Goal: Book appointment/travel/reservation

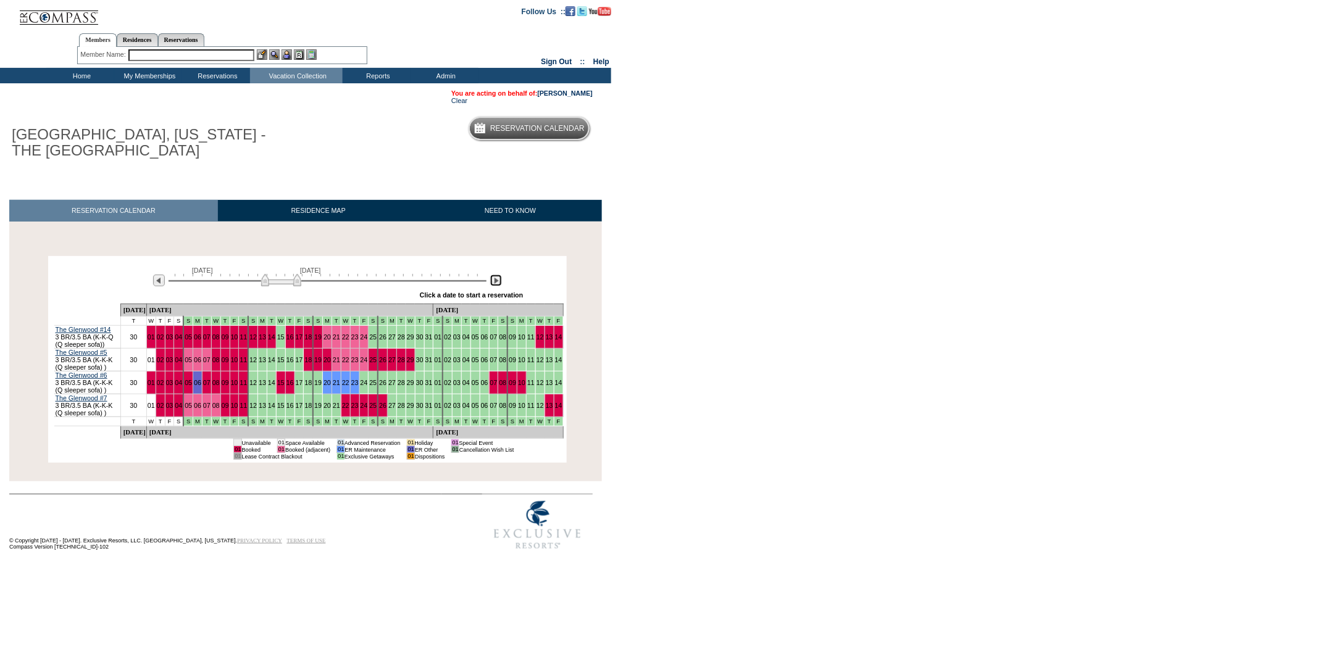
click at [499, 282] on img at bounding box center [496, 281] width 12 height 12
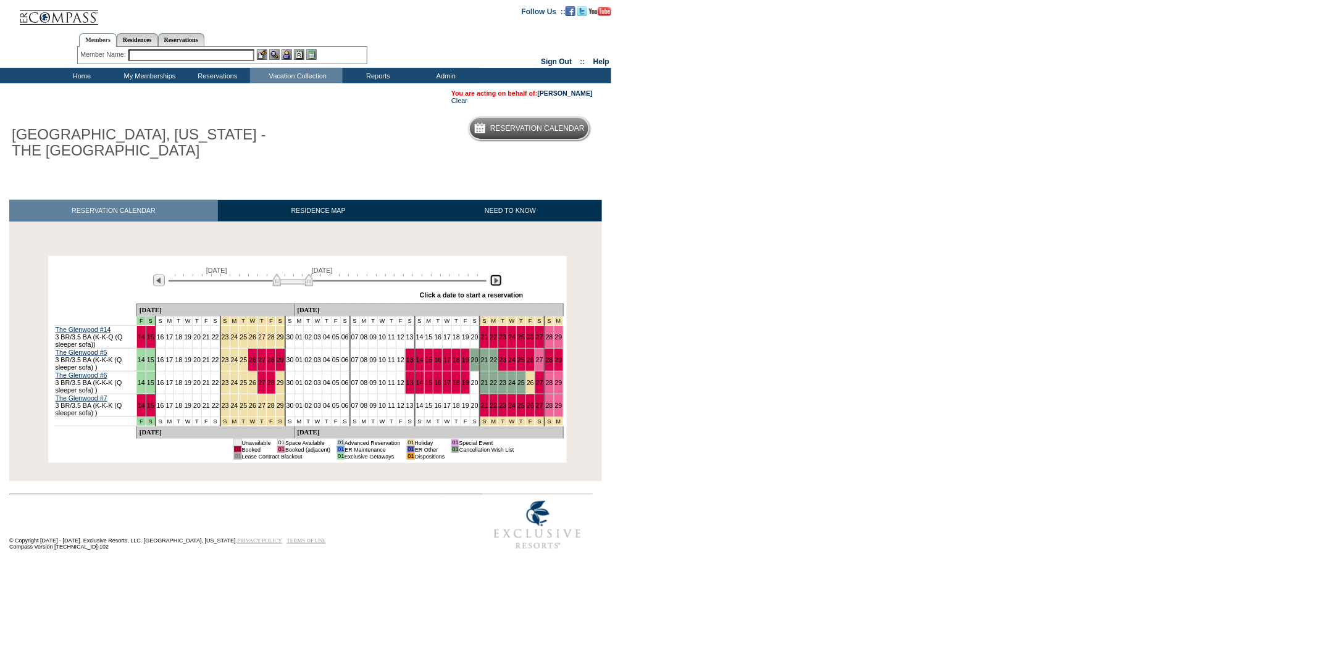
click at [499, 282] on img at bounding box center [496, 281] width 12 height 12
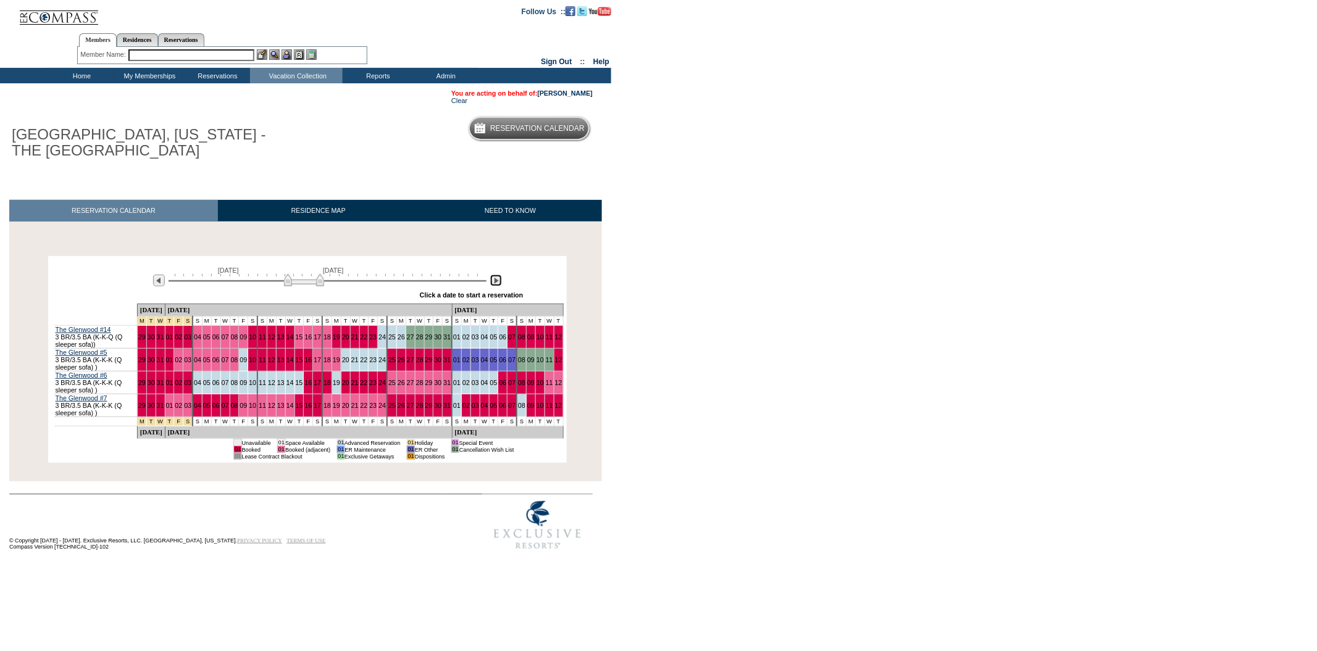
click at [499, 282] on img at bounding box center [496, 281] width 12 height 12
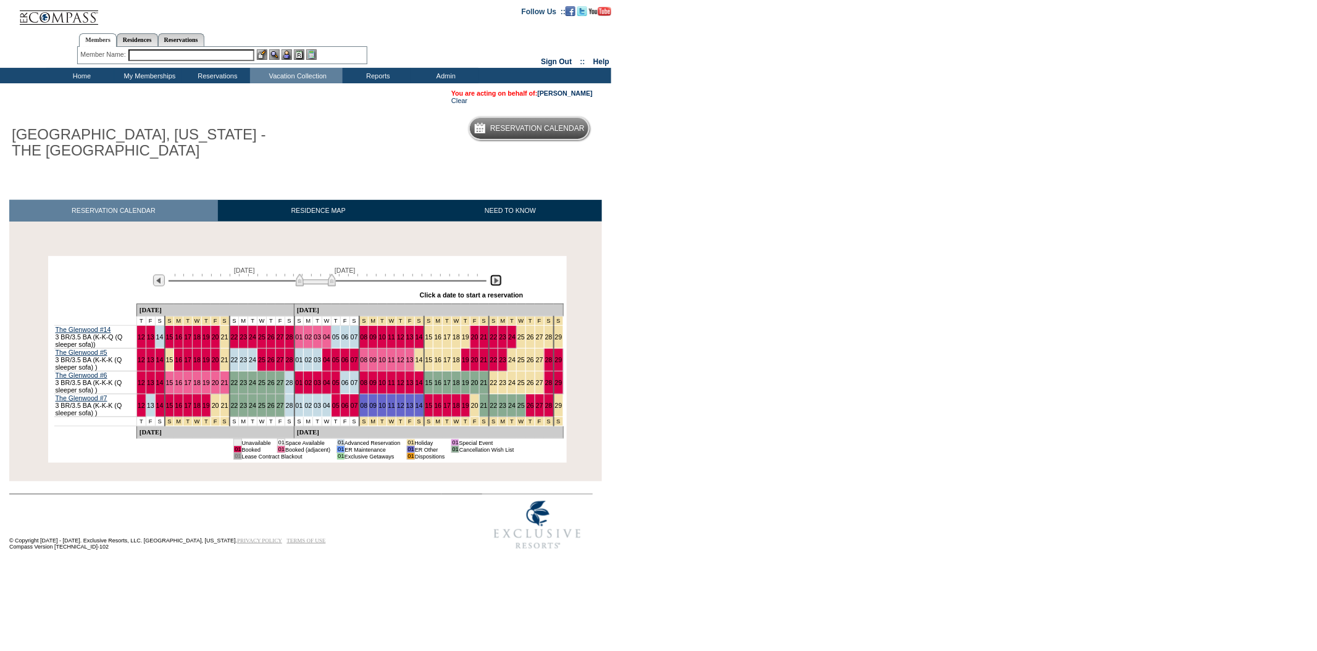
click at [499, 282] on img at bounding box center [496, 281] width 12 height 12
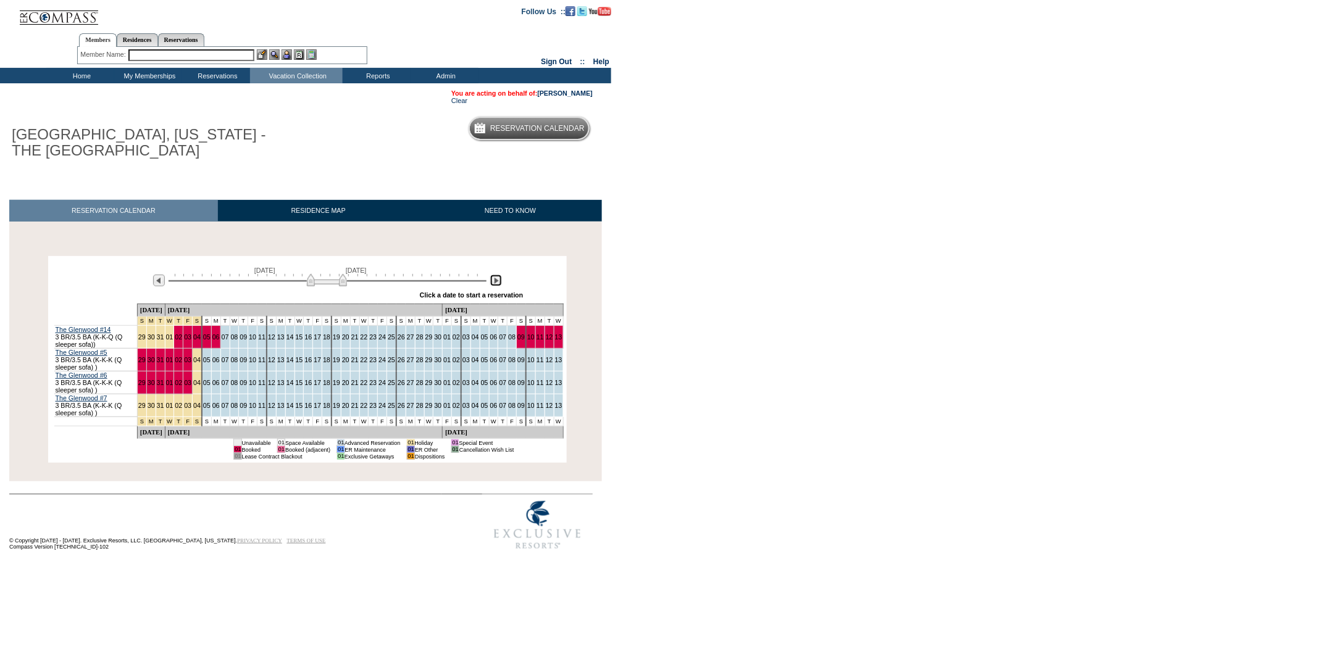
click at [499, 282] on img at bounding box center [496, 281] width 12 height 12
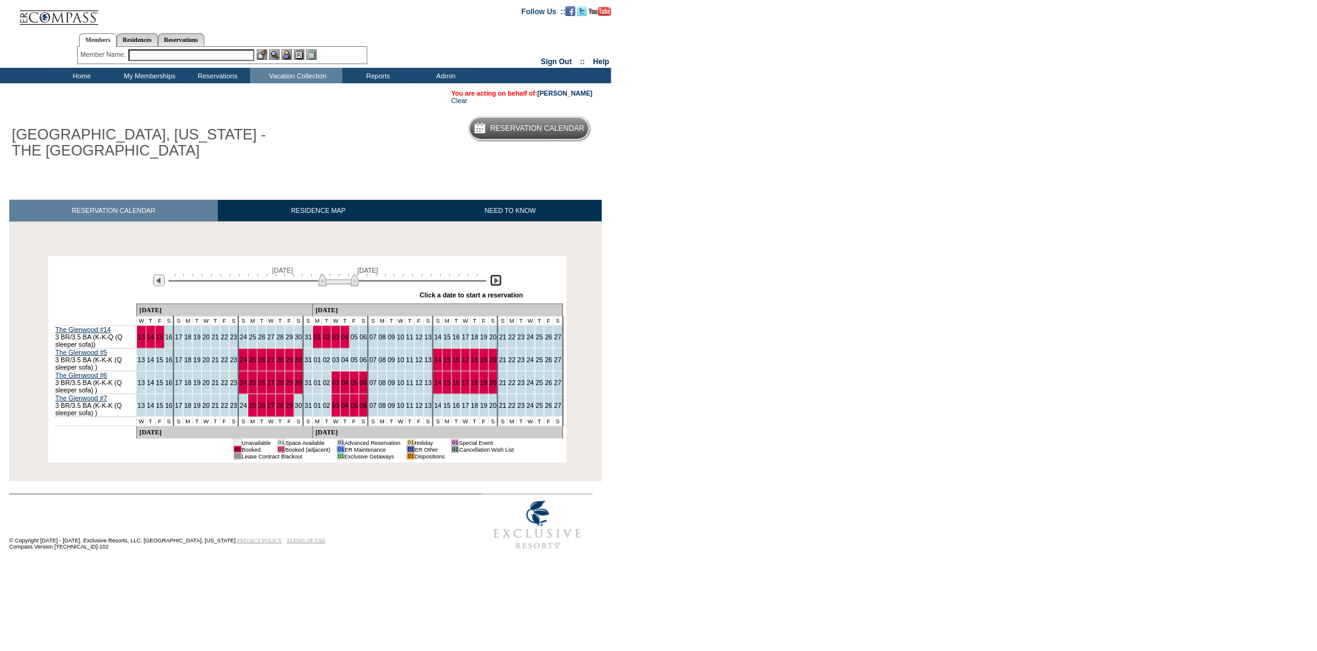
click at [499, 282] on img at bounding box center [496, 281] width 12 height 12
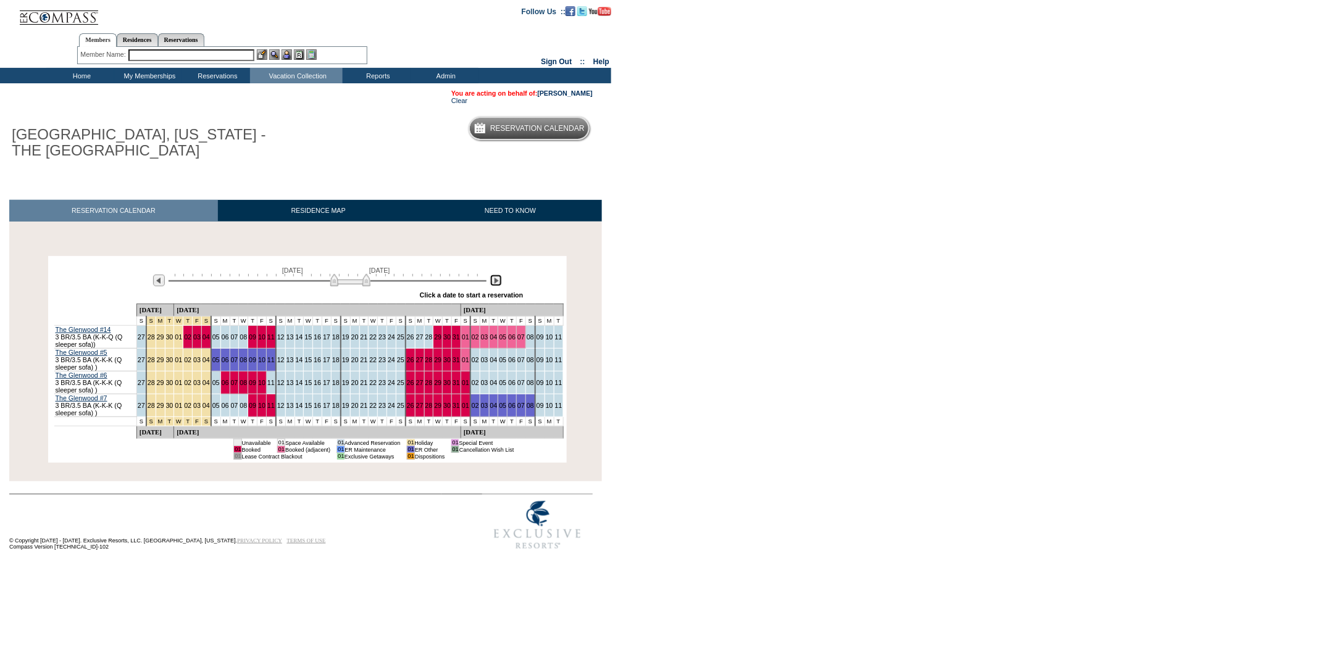
click at [499, 282] on img at bounding box center [496, 281] width 12 height 12
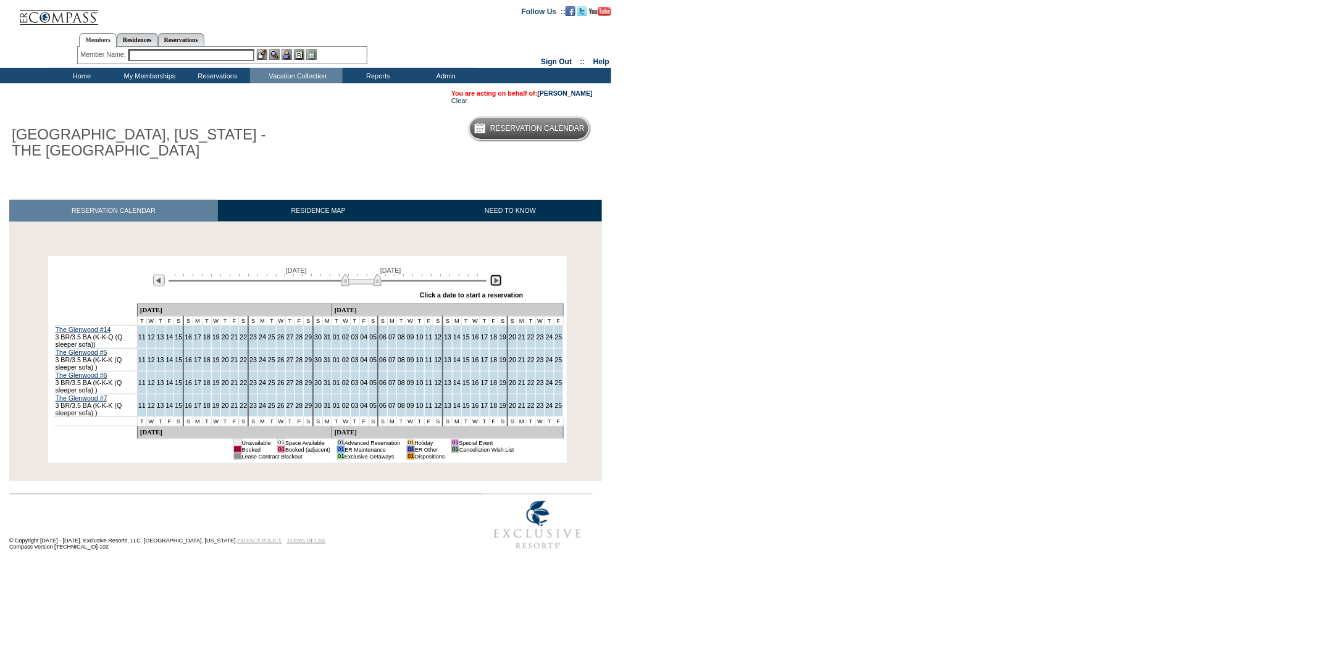
click at [499, 282] on img at bounding box center [496, 281] width 12 height 12
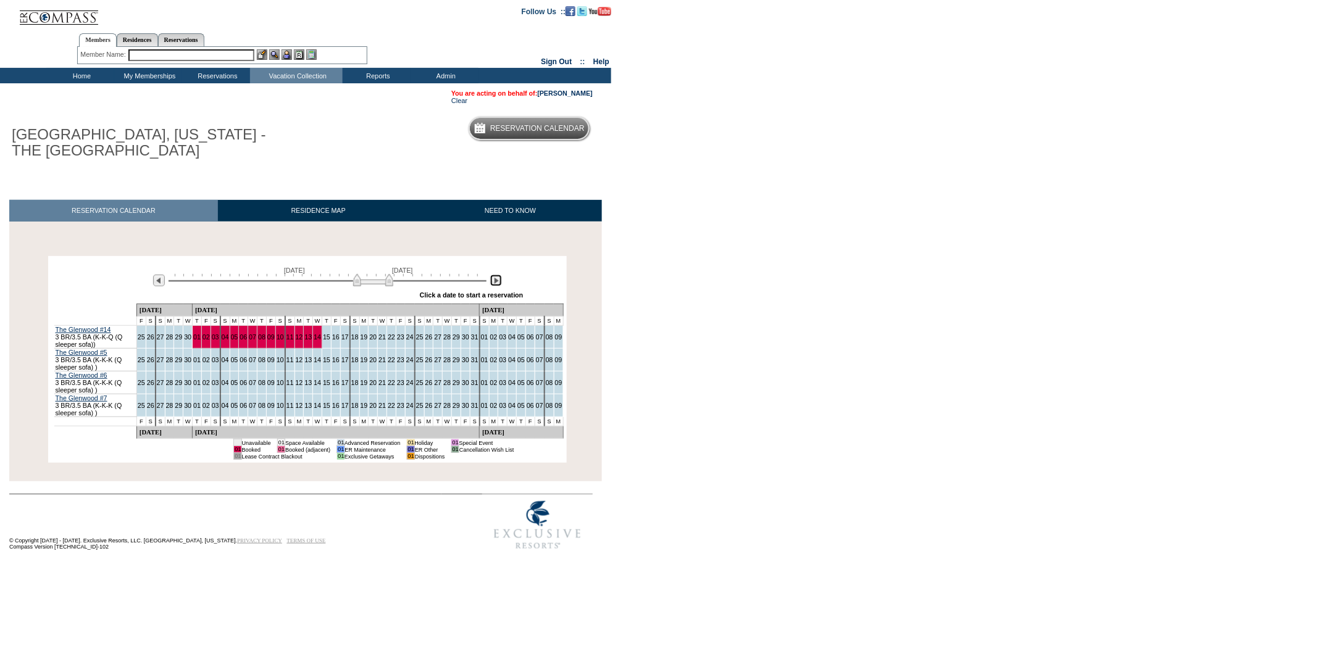
click at [499, 282] on img at bounding box center [496, 281] width 12 height 12
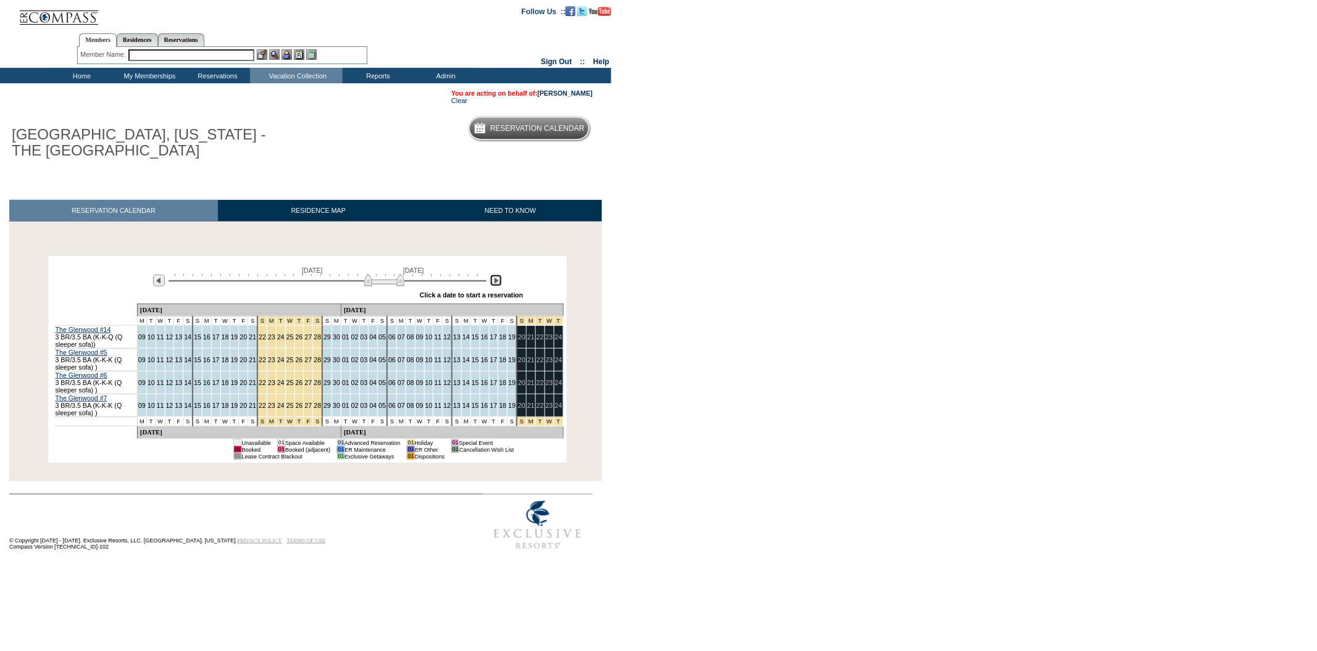
click at [499, 282] on img at bounding box center [496, 281] width 12 height 12
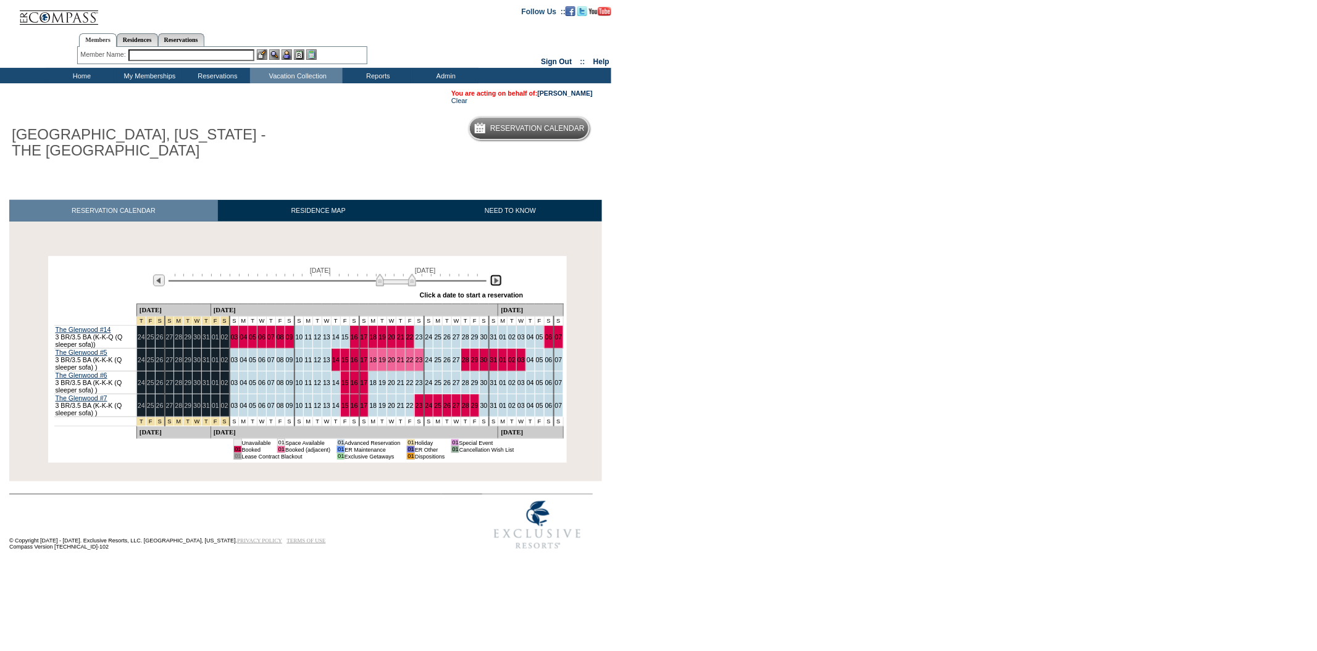
click at [499, 282] on img at bounding box center [496, 281] width 12 height 12
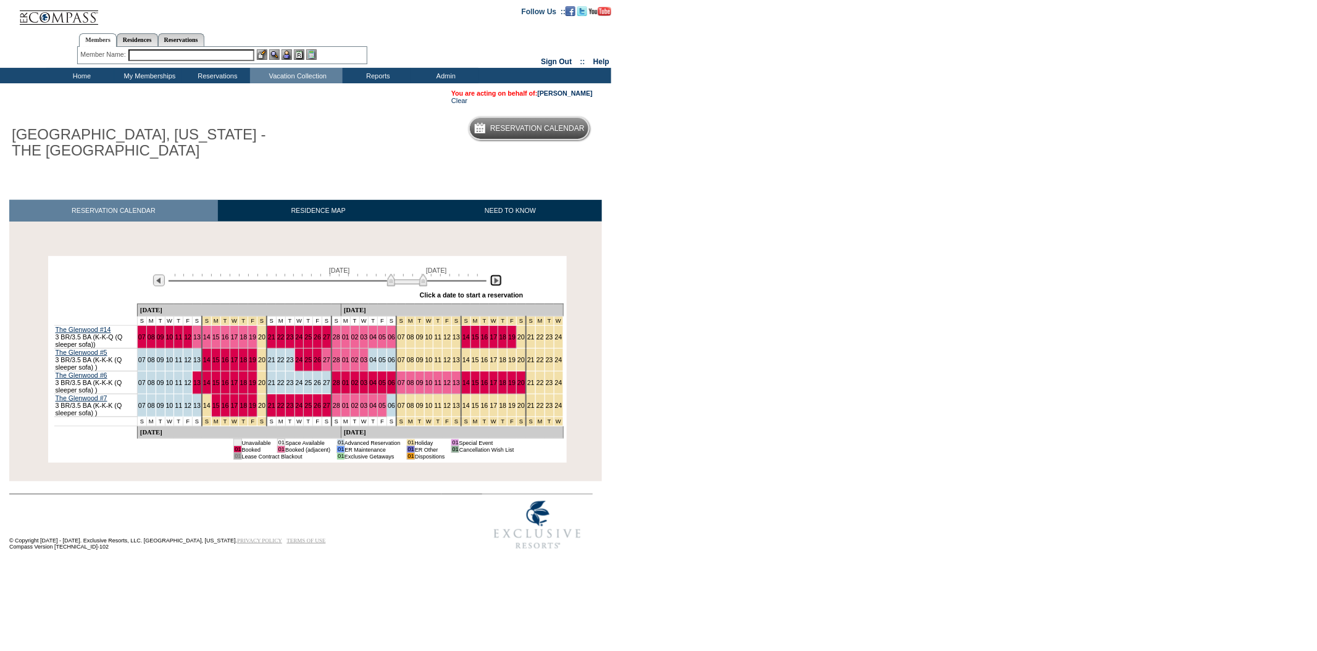
click at [499, 282] on img at bounding box center [496, 281] width 12 height 12
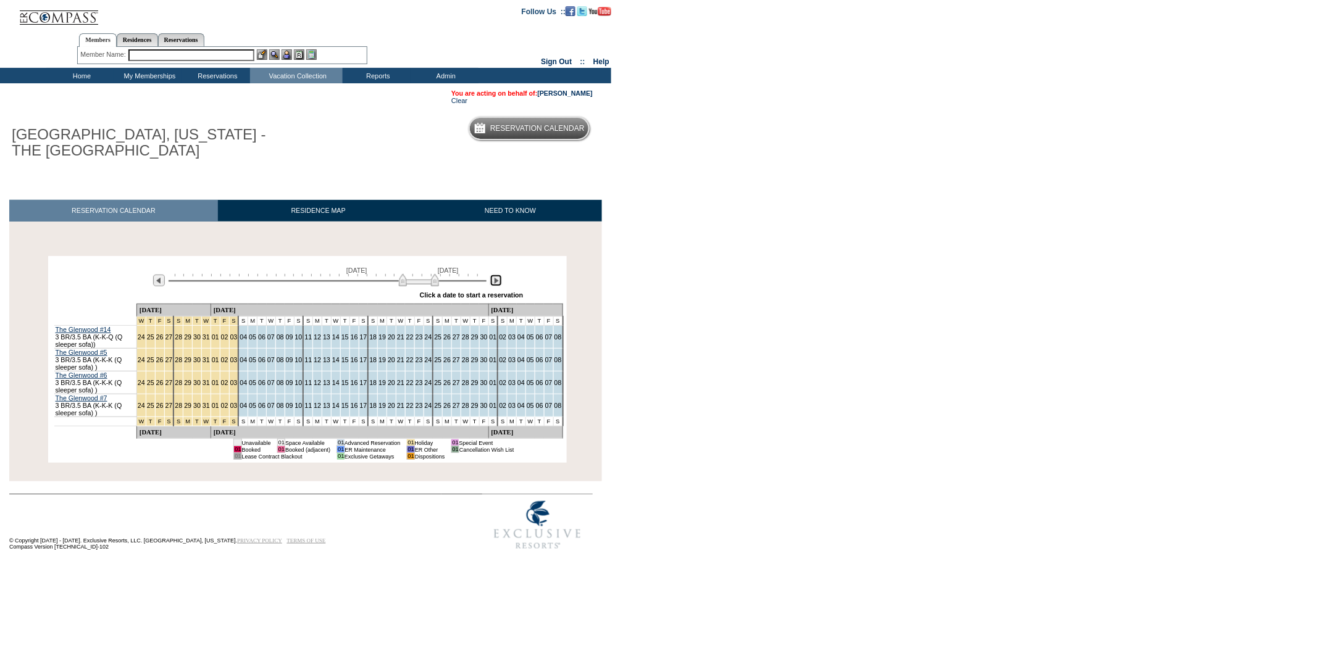
click at [499, 282] on img at bounding box center [496, 281] width 12 height 12
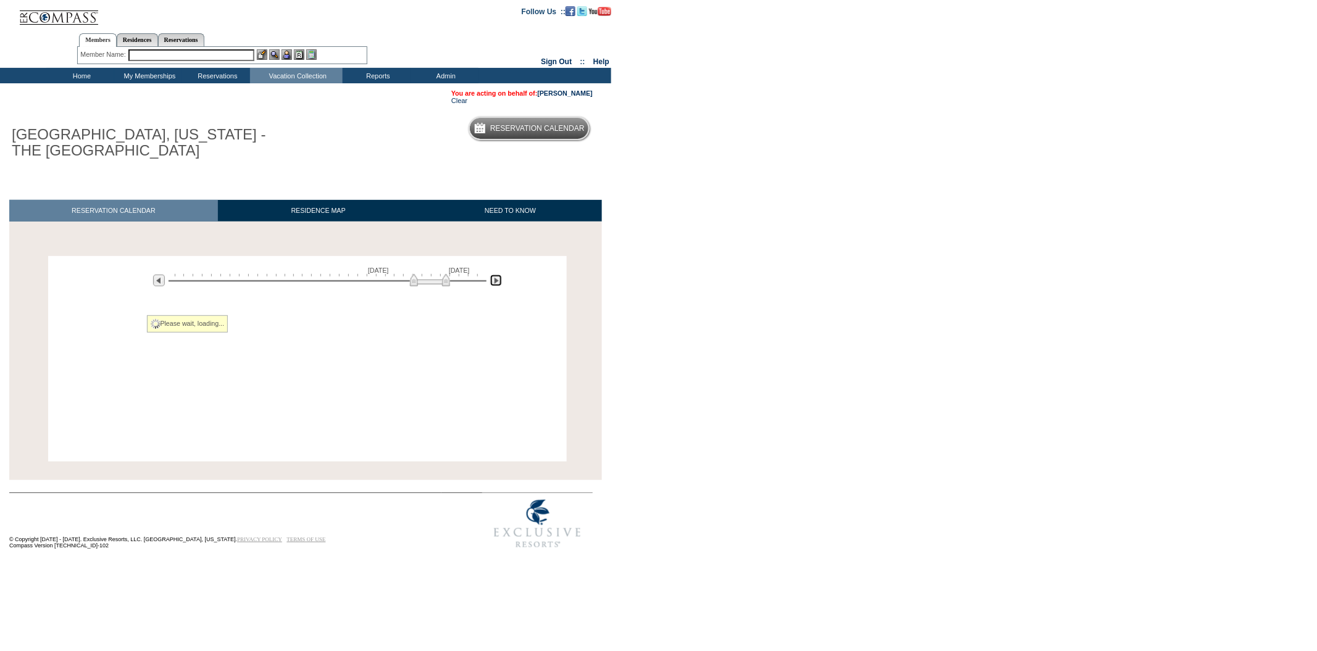
click at [499, 282] on img at bounding box center [496, 281] width 12 height 12
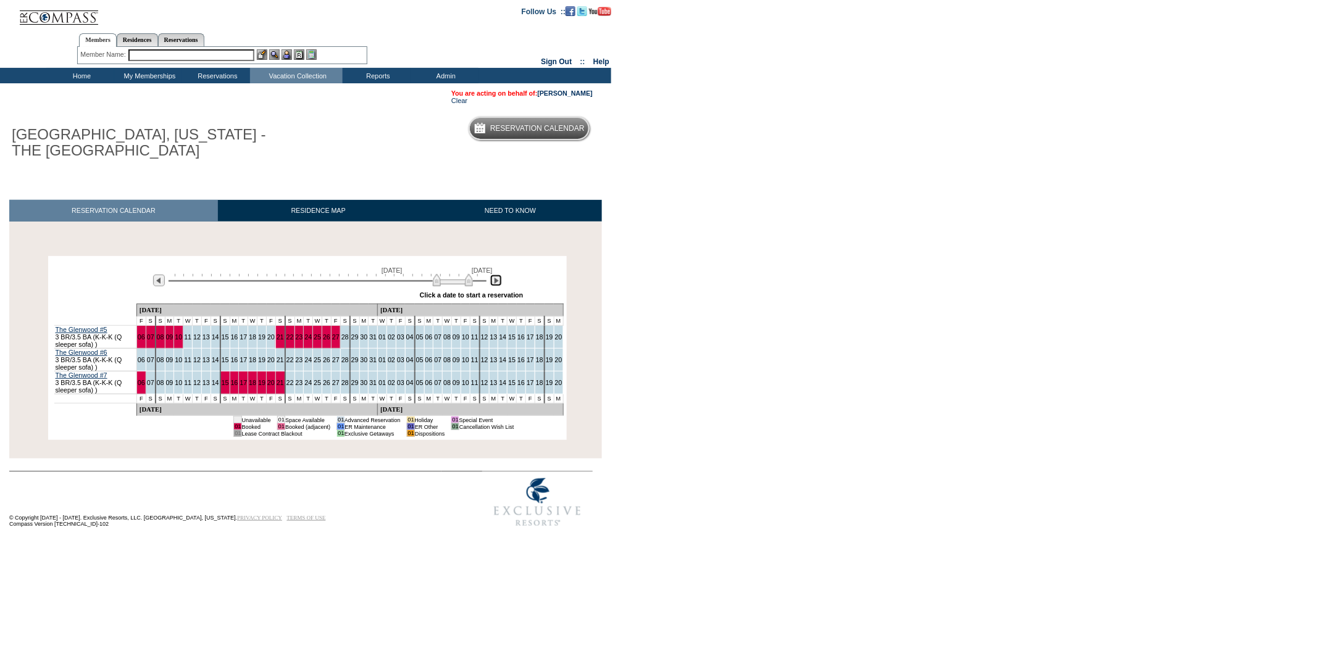
click at [499, 282] on img at bounding box center [496, 281] width 12 height 12
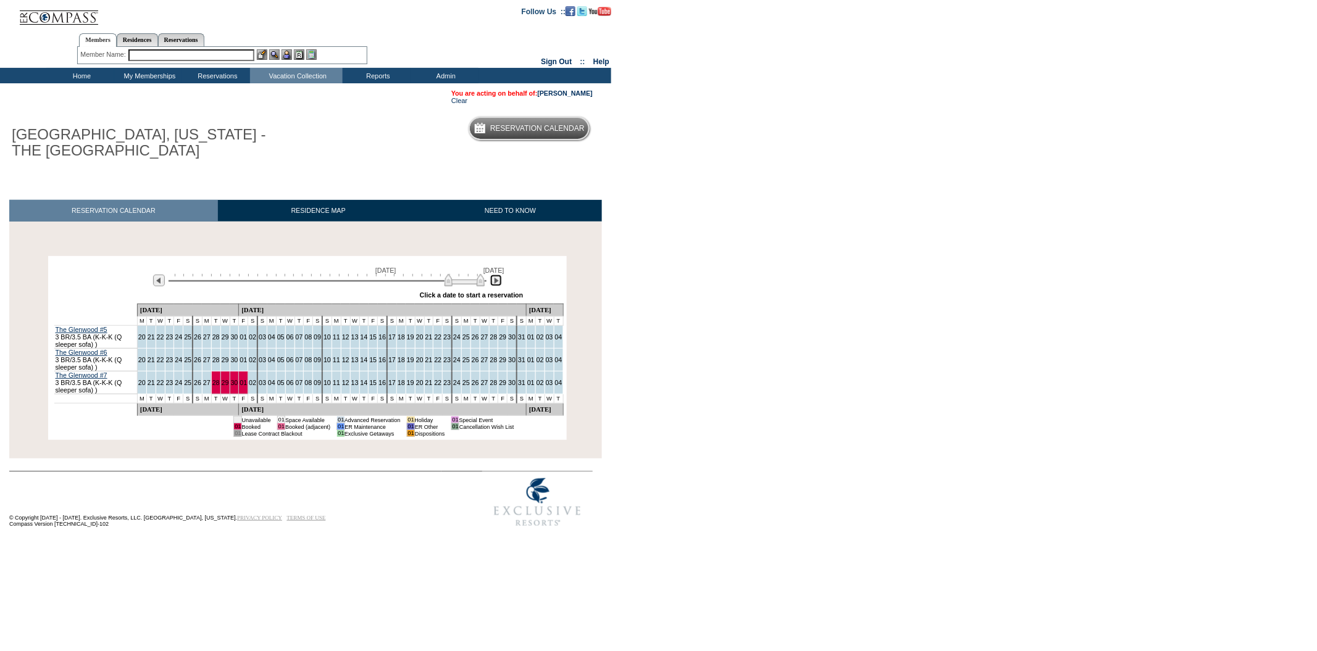
click at [499, 282] on img at bounding box center [496, 281] width 12 height 12
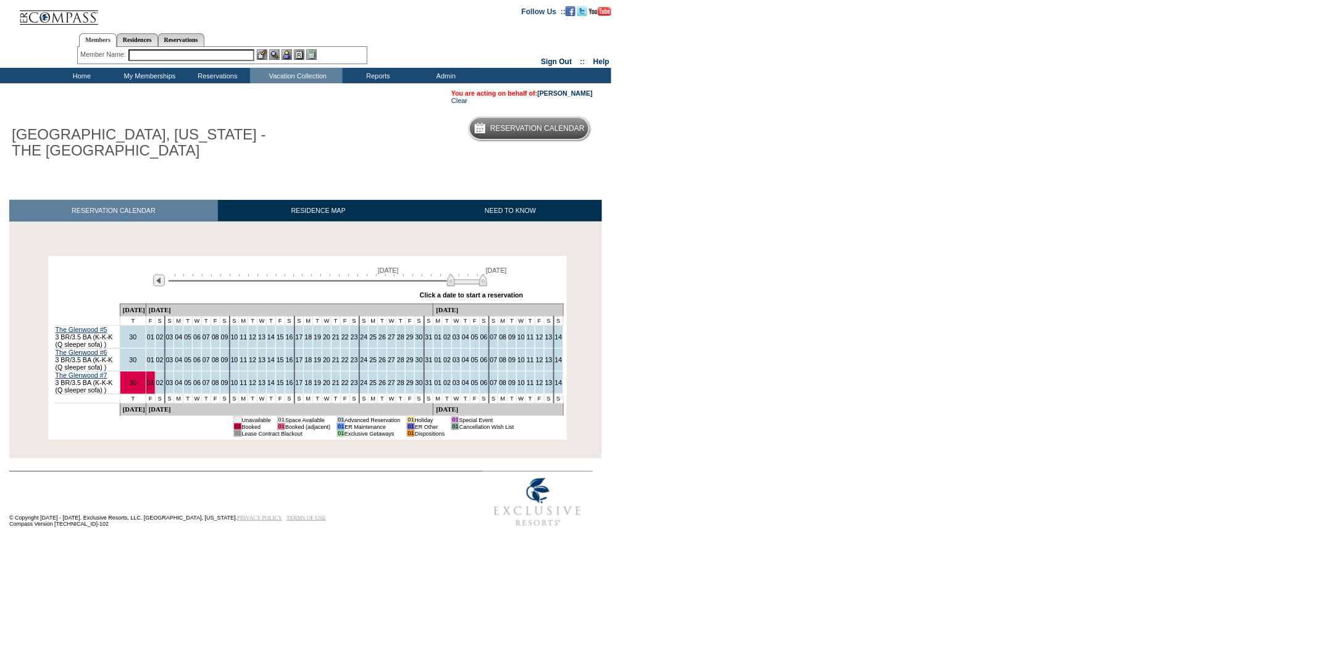
click at [499, 282] on div "[DATE] [DATE]" at bounding box center [325, 277] width 356 height 21
click at [159, 286] on img at bounding box center [159, 281] width 12 height 12
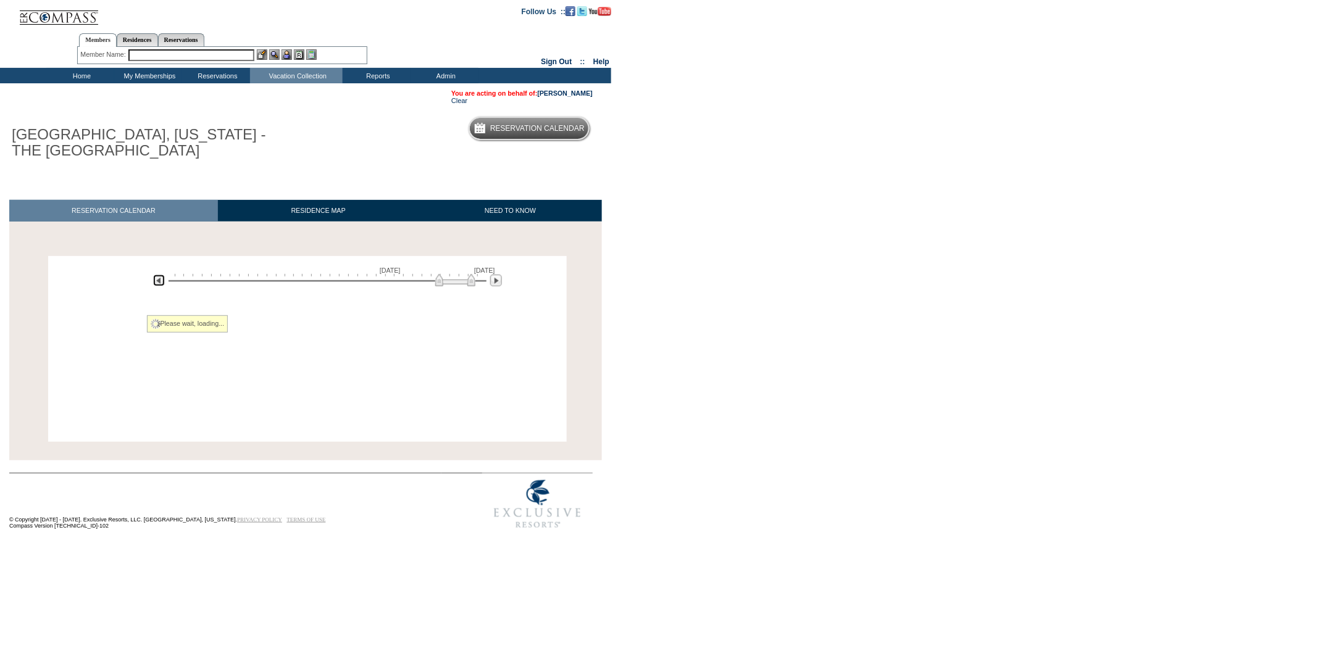
click at [159, 286] on img at bounding box center [159, 281] width 12 height 12
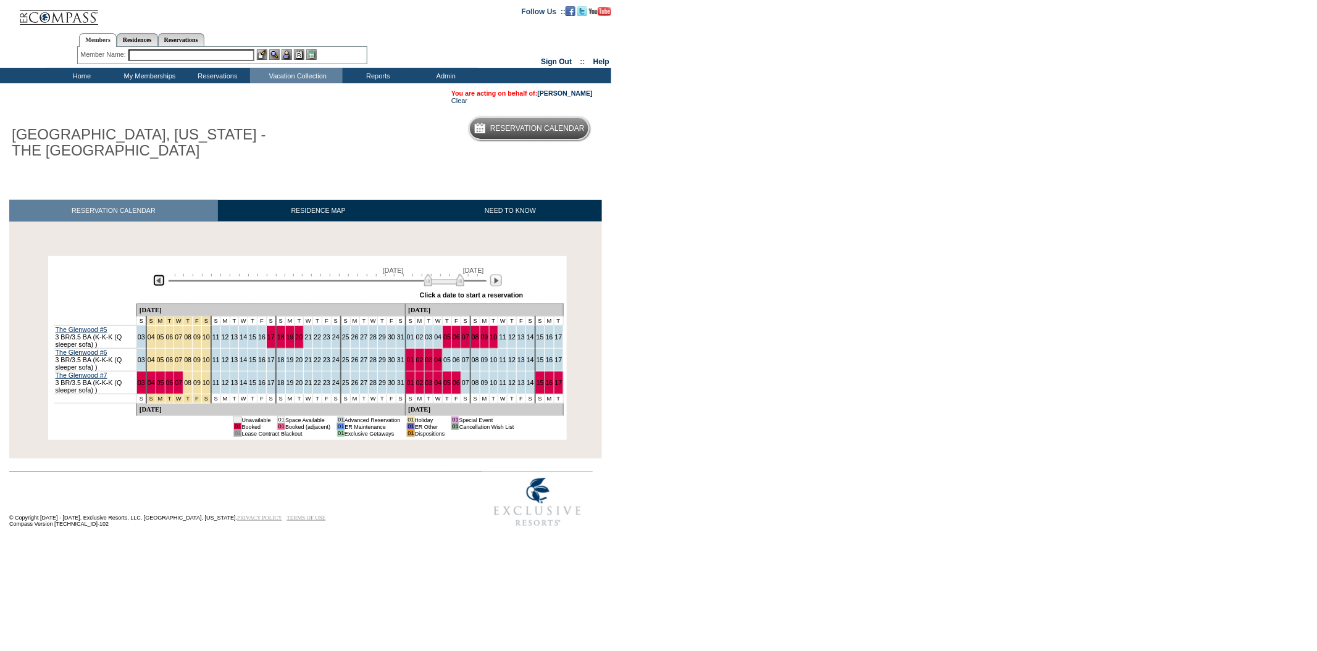
click at [159, 286] on img at bounding box center [159, 281] width 12 height 12
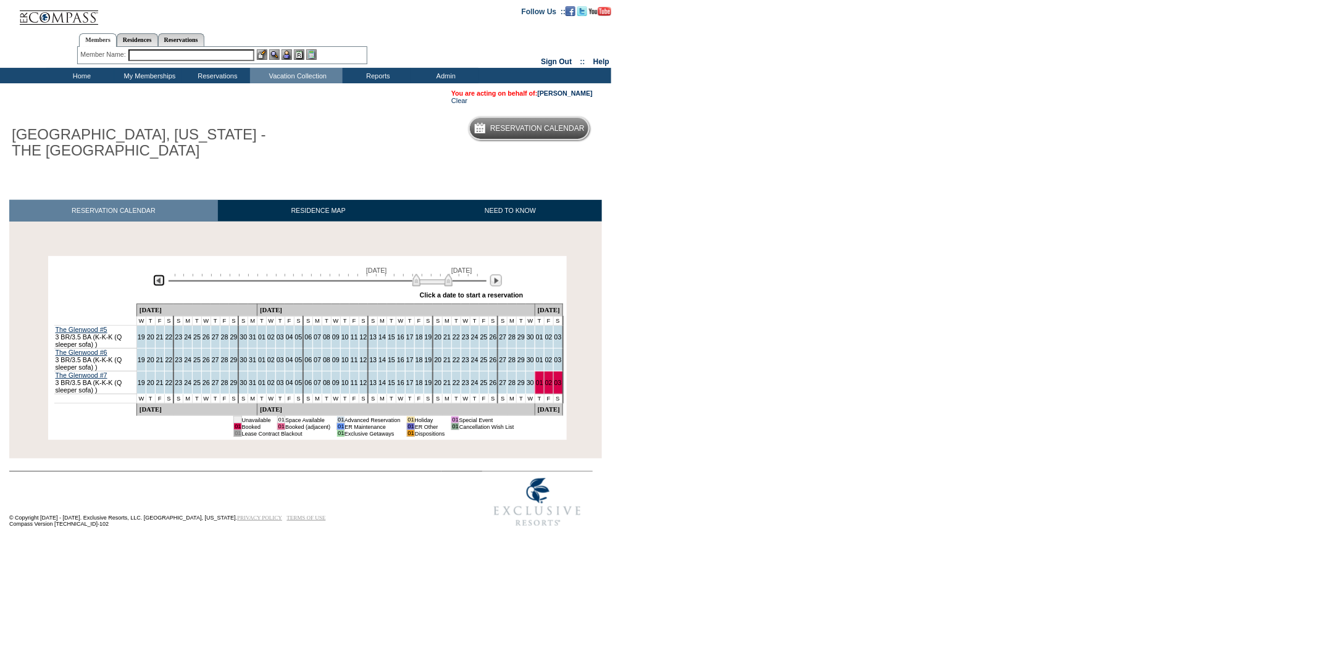
click at [159, 286] on img at bounding box center [159, 281] width 12 height 12
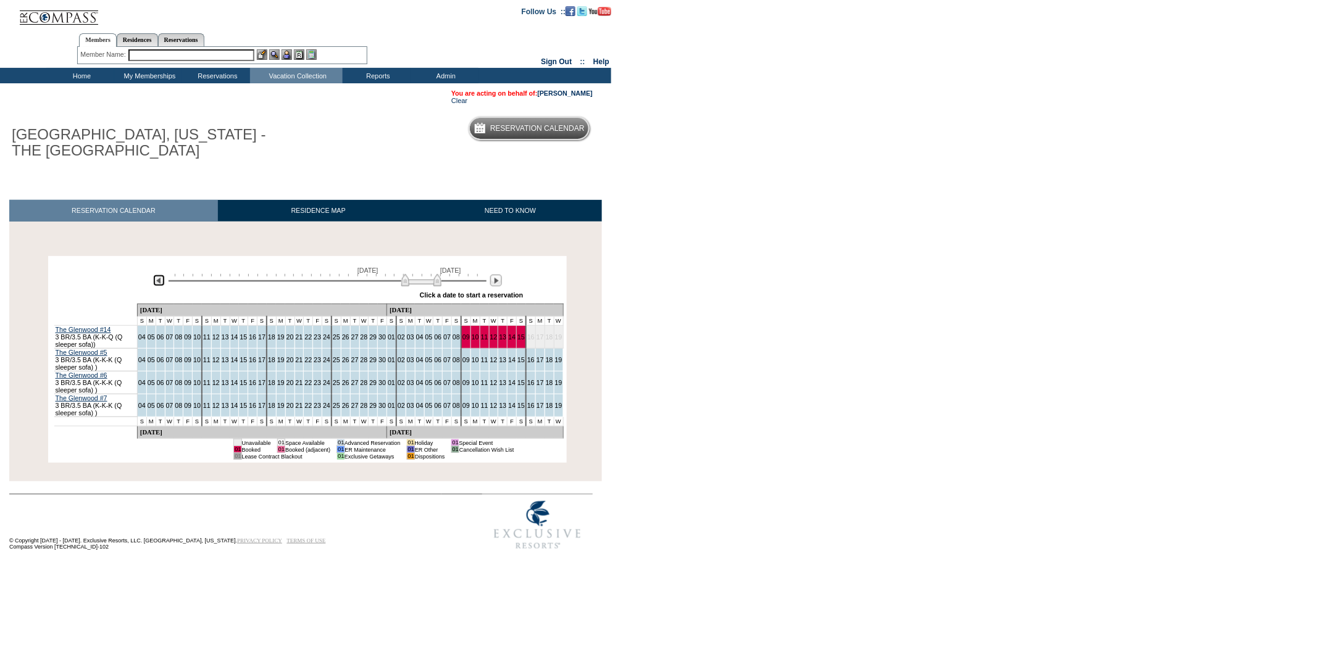
click at [159, 286] on img at bounding box center [159, 281] width 12 height 12
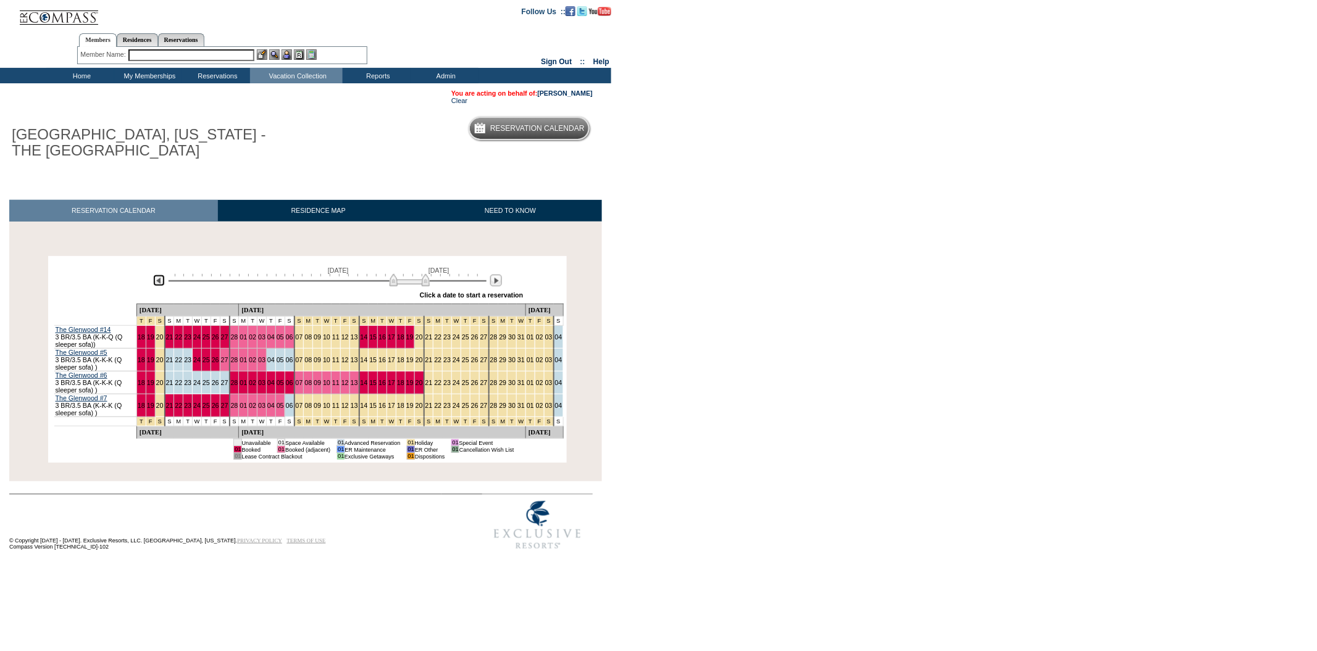
click at [159, 286] on img at bounding box center [159, 281] width 12 height 12
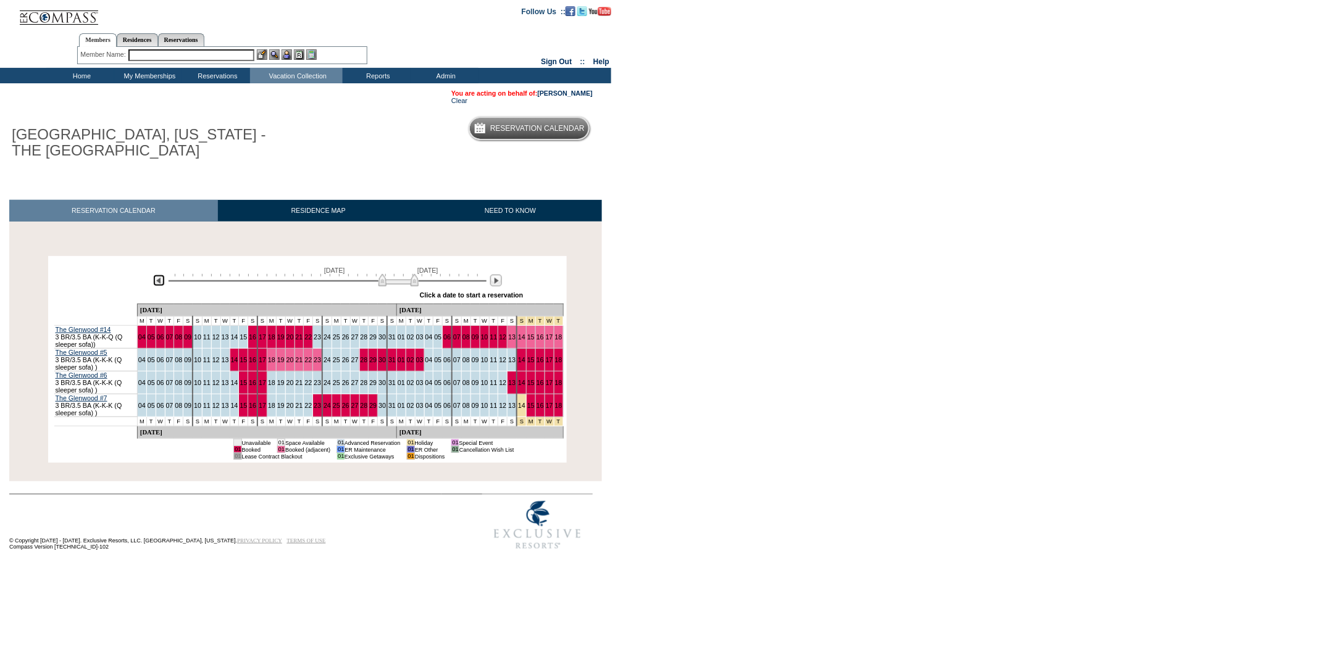
click at [159, 286] on img at bounding box center [159, 281] width 12 height 12
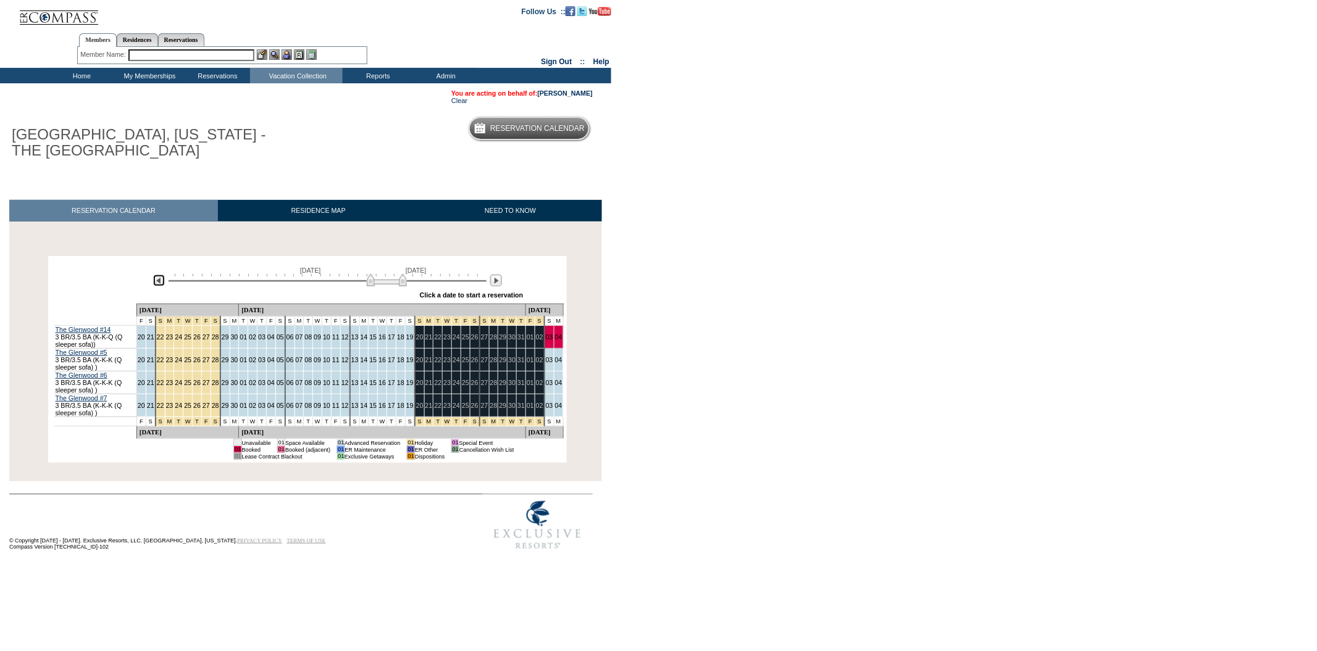
click at [159, 286] on img at bounding box center [159, 281] width 12 height 12
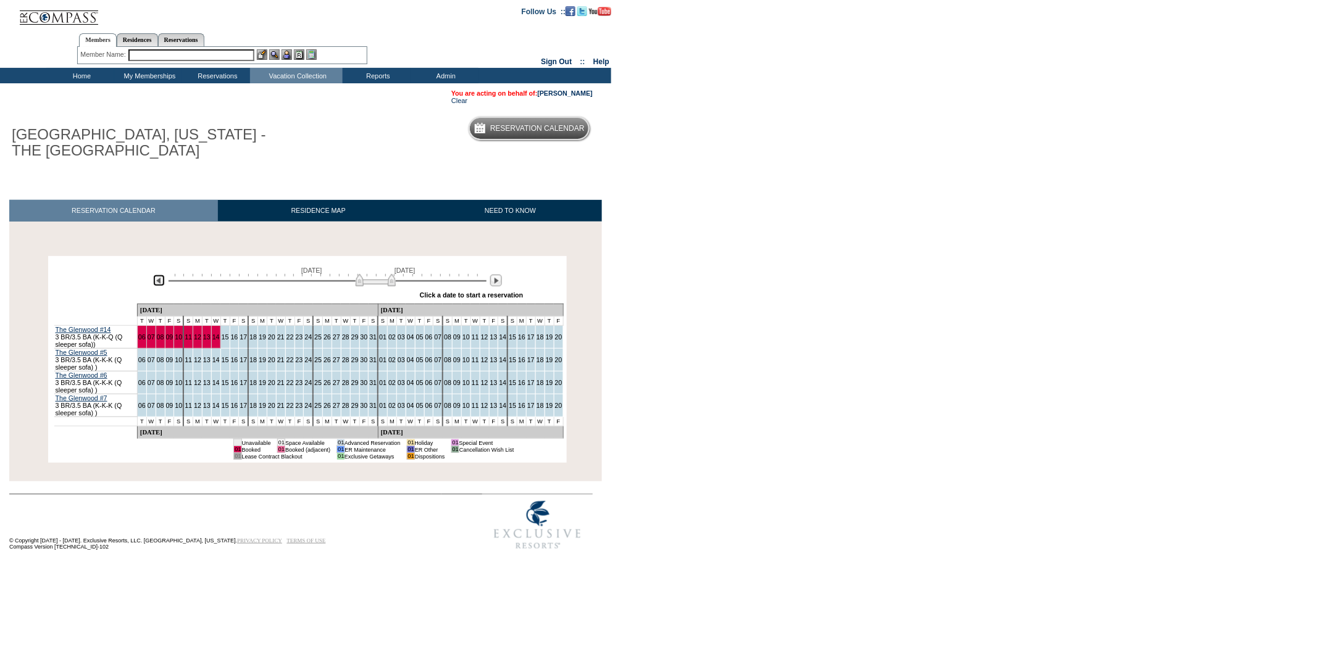
click at [159, 286] on img at bounding box center [159, 281] width 12 height 12
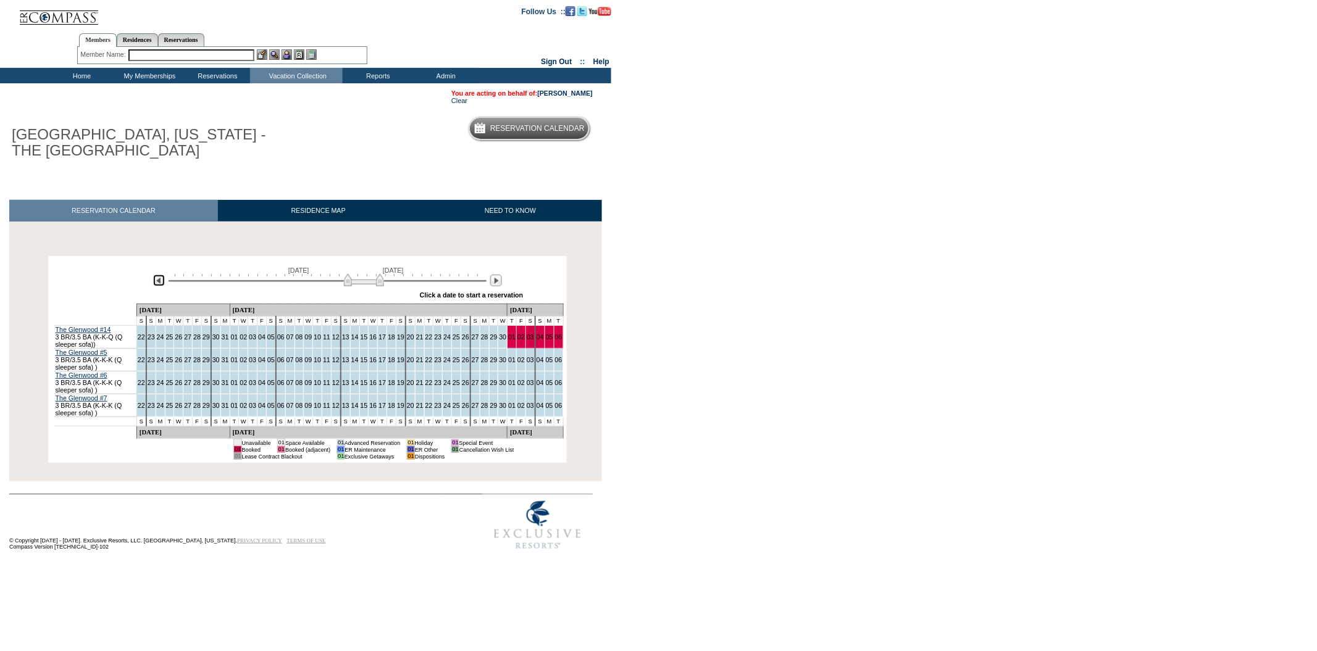
click at [159, 286] on img at bounding box center [159, 281] width 12 height 12
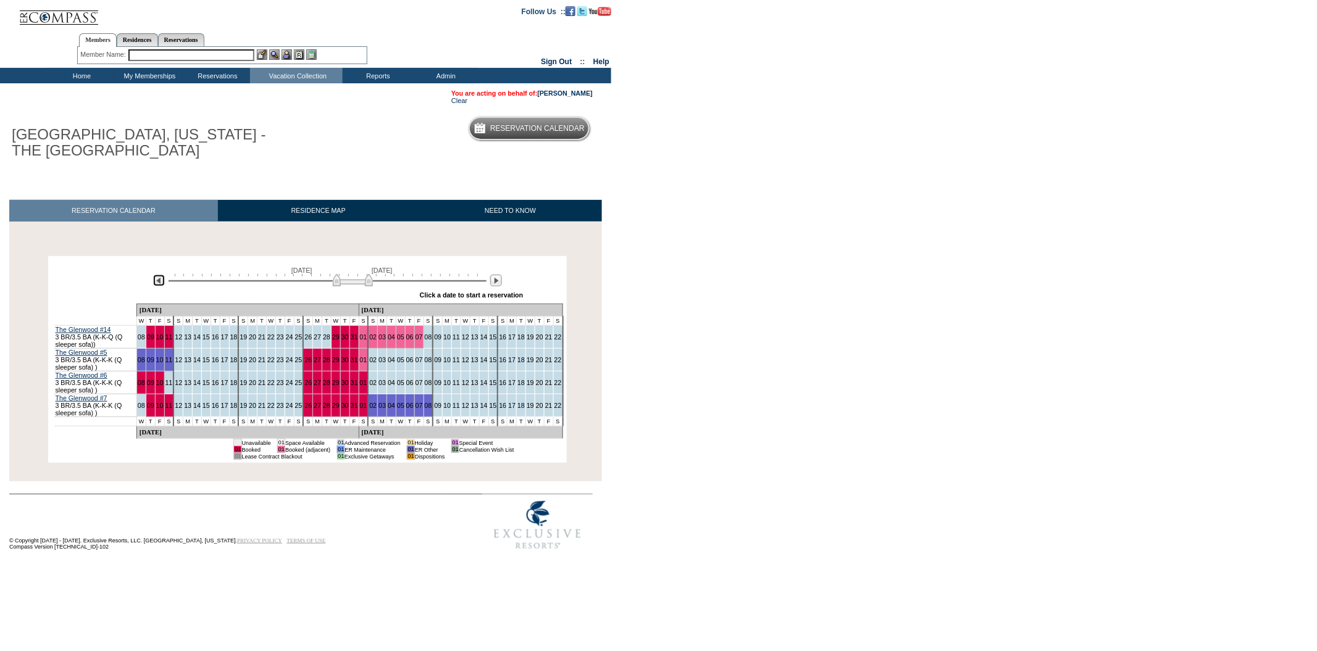
click at [159, 286] on img at bounding box center [159, 281] width 12 height 12
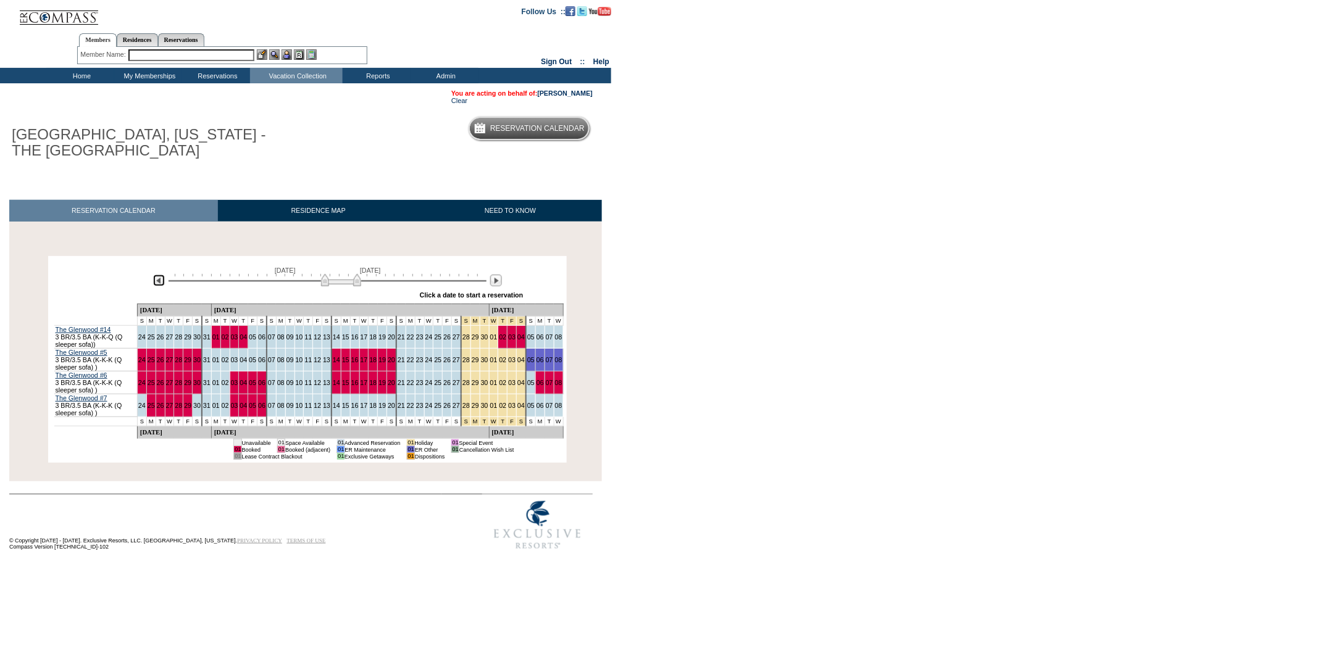
click at [159, 286] on img at bounding box center [159, 281] width 12 height 12
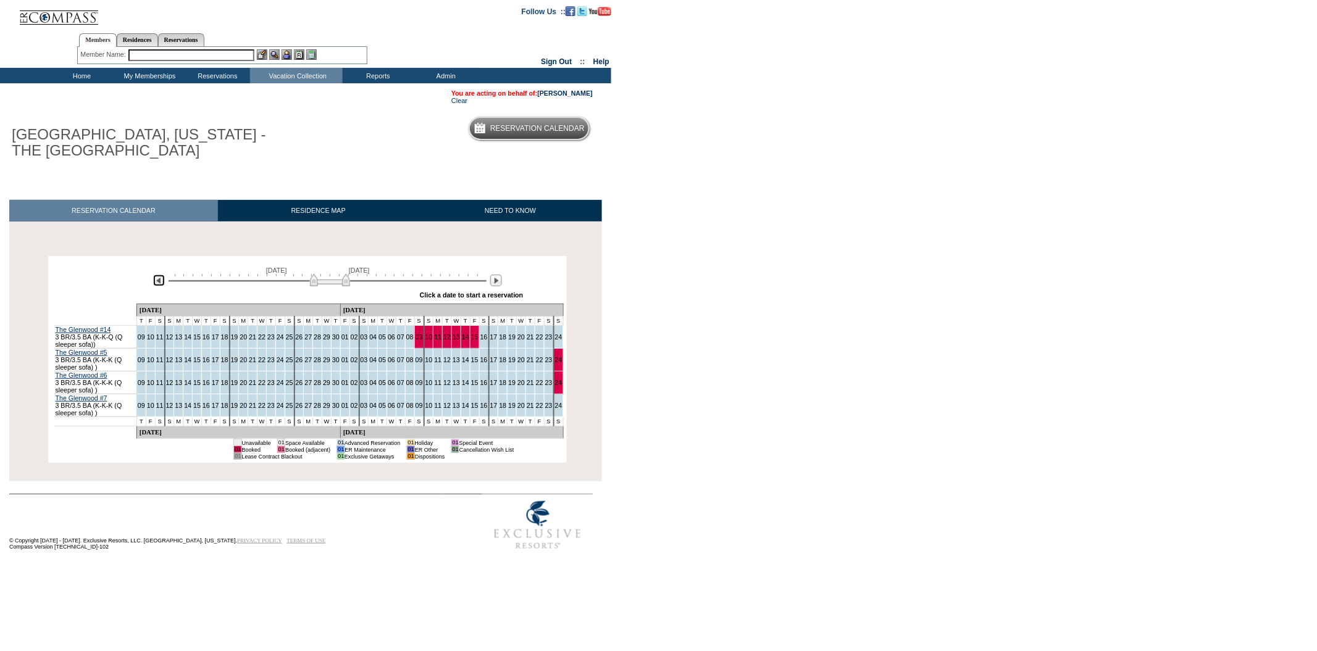
click at [159, 286] on img at bounding box center [159, 281] width 12 height 12
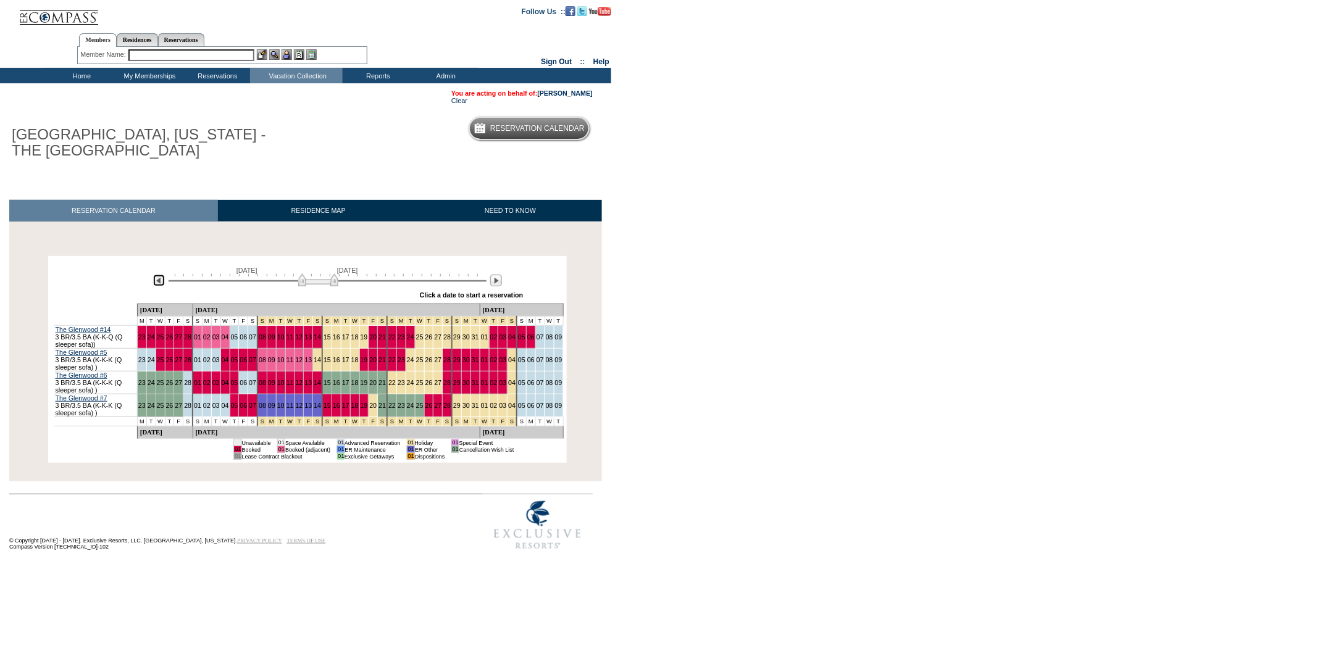
click at [159, 286] on img at bounding box center [159, 281] width 12 height 12
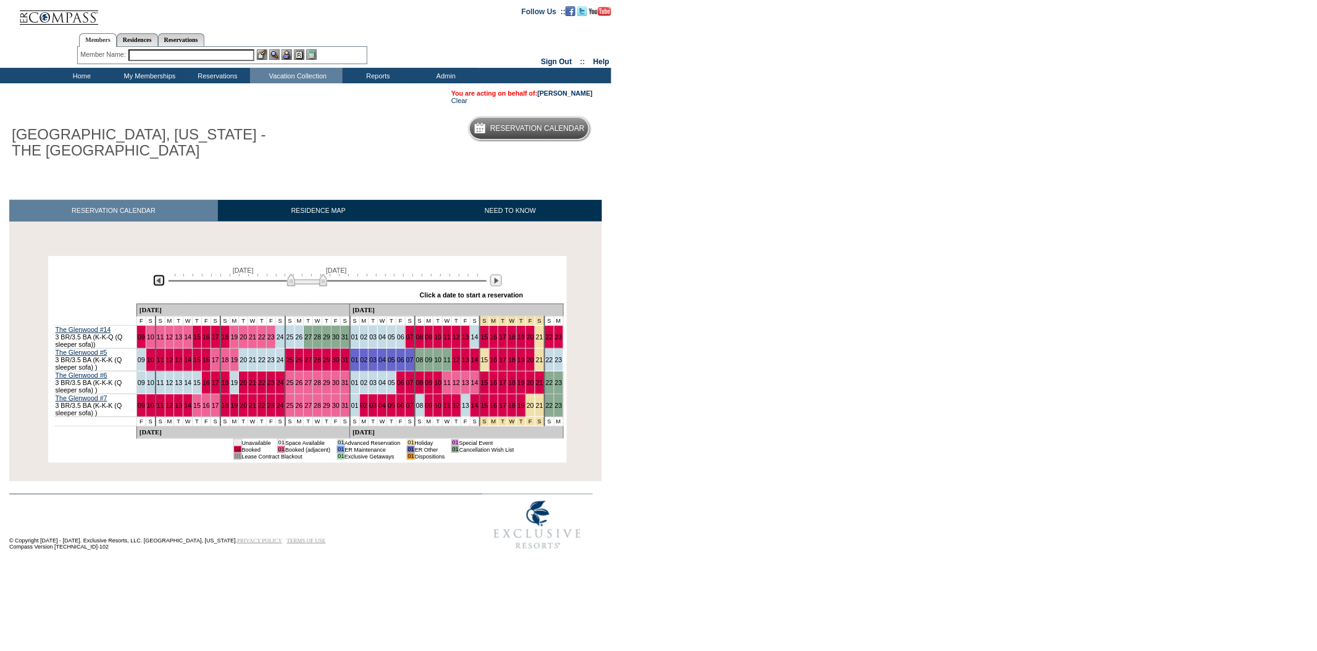
click at [159, 286] on img at bounding box center [159, 281] width 12 height 12
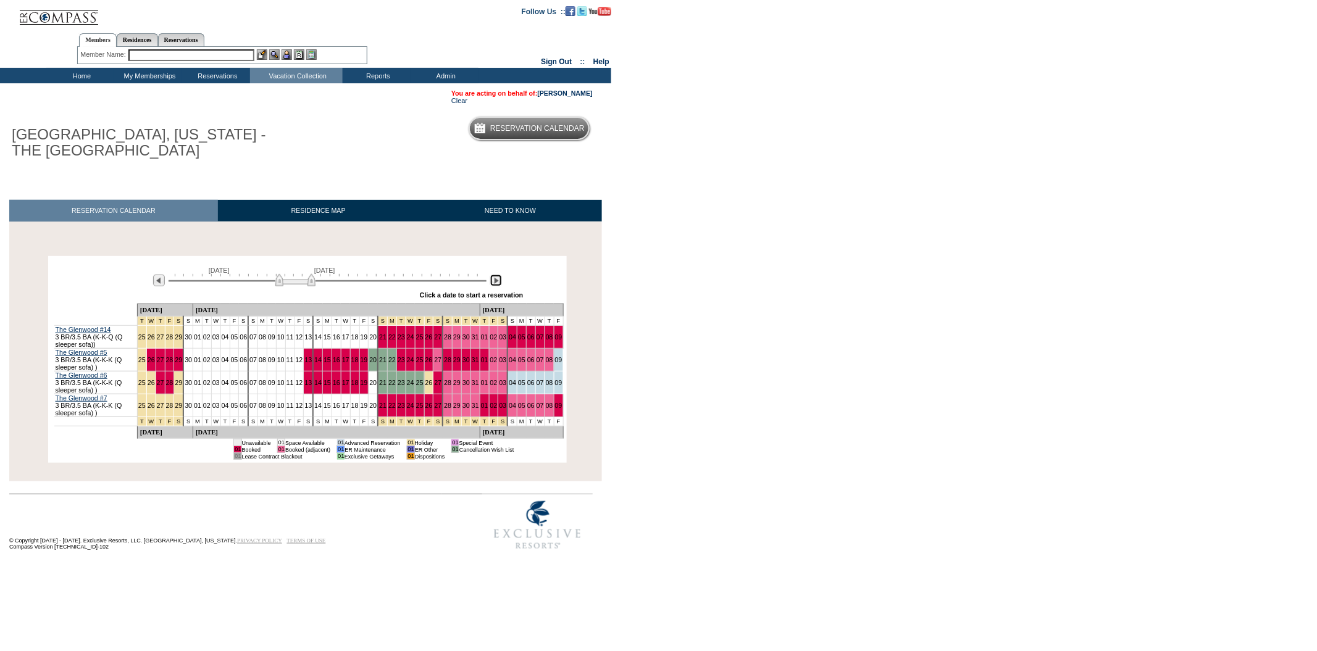
click at [496, 283] on img at bounding box center [496, 281] width 12 height 12
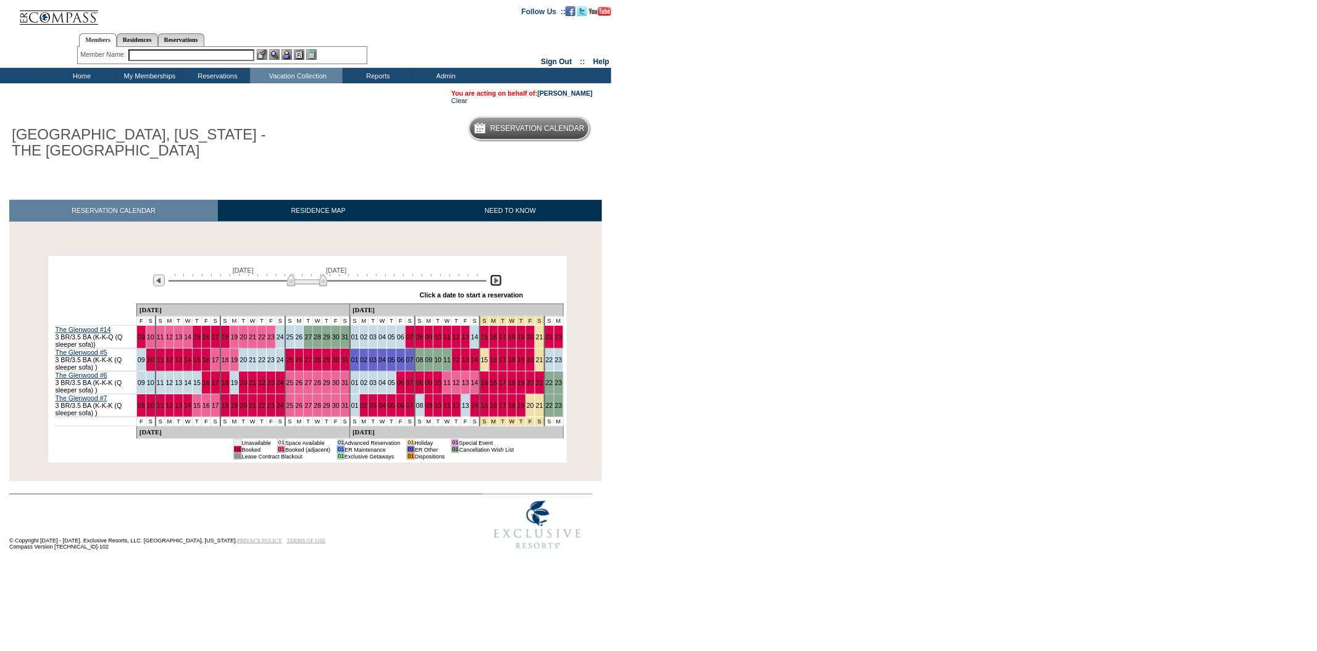
click at [496, 283] on img at bounding box center [496, 281] width 12 height 12
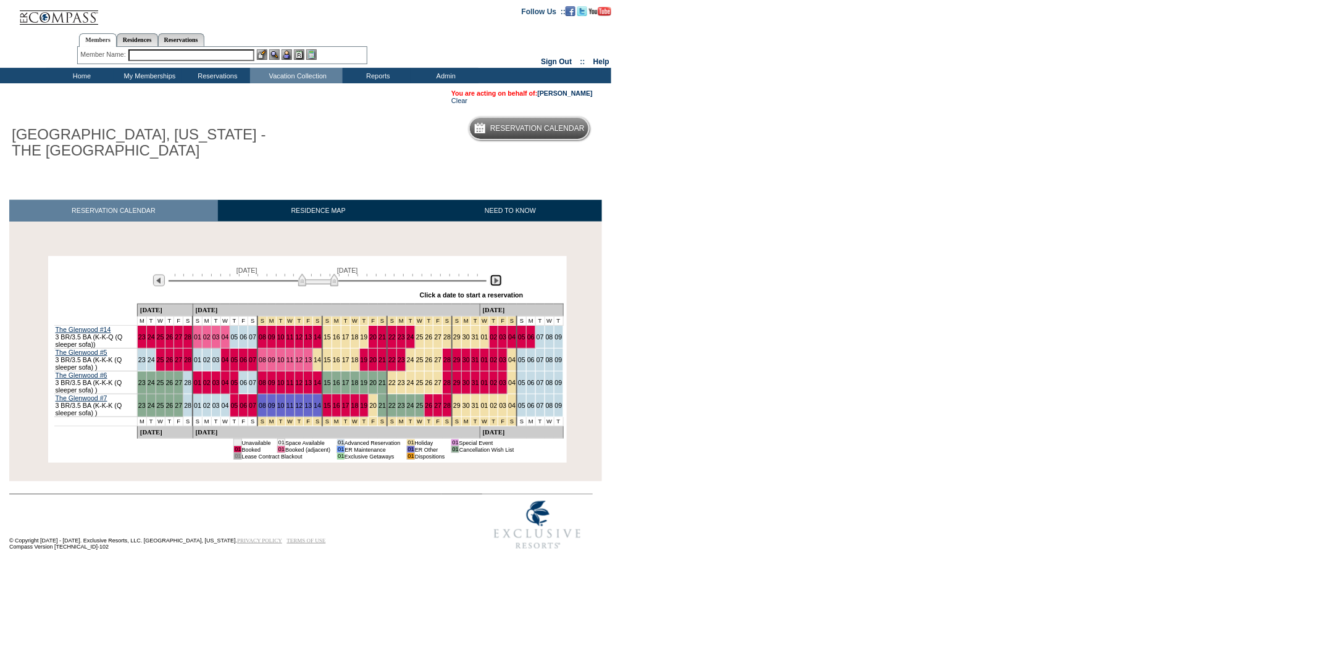
click at [496, 283] on img at bounding box center [496, 281] width 12 height 12
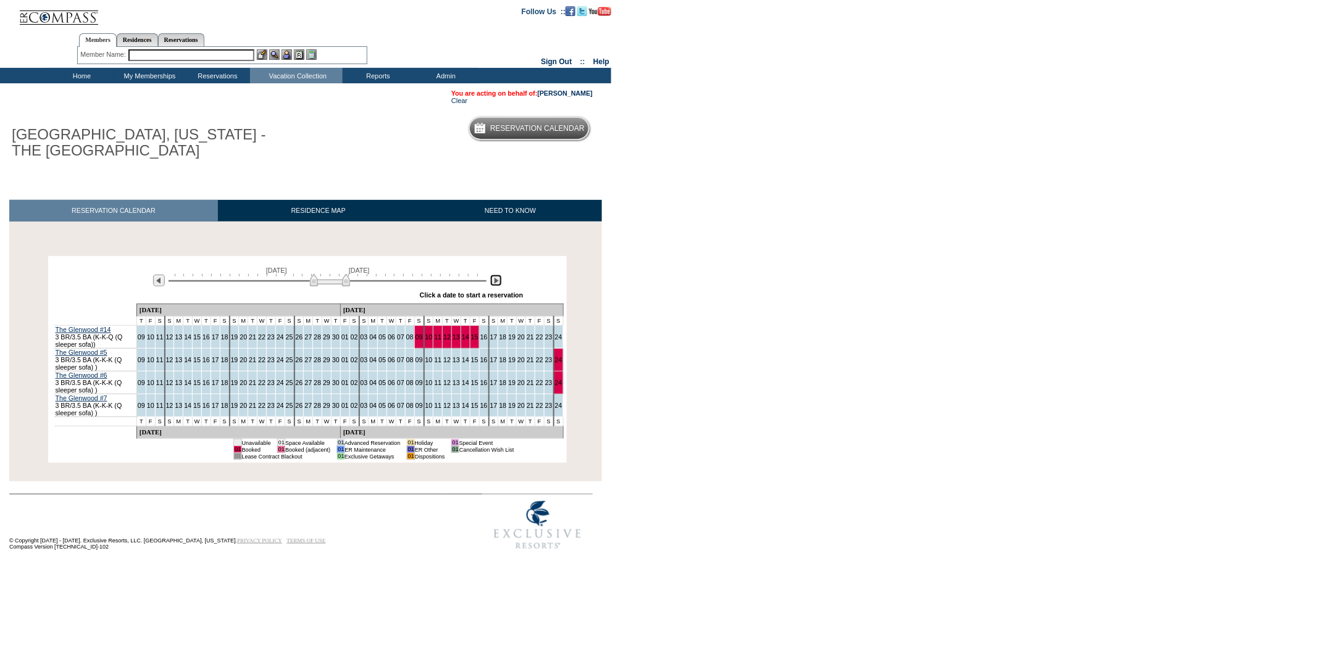
click at [496, 283] on img at bounding box center [496, 281] width 12 height 12
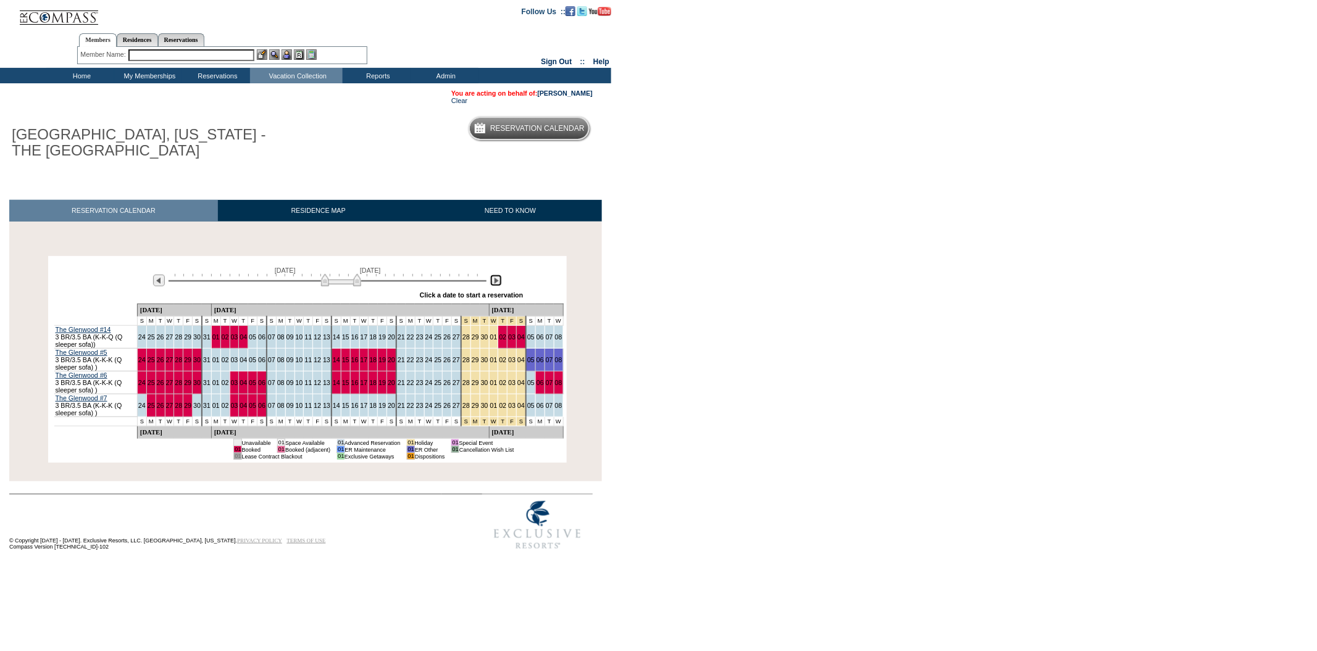
click at [496, 283] on img at bounding box center [496, 281] width 12 height 12
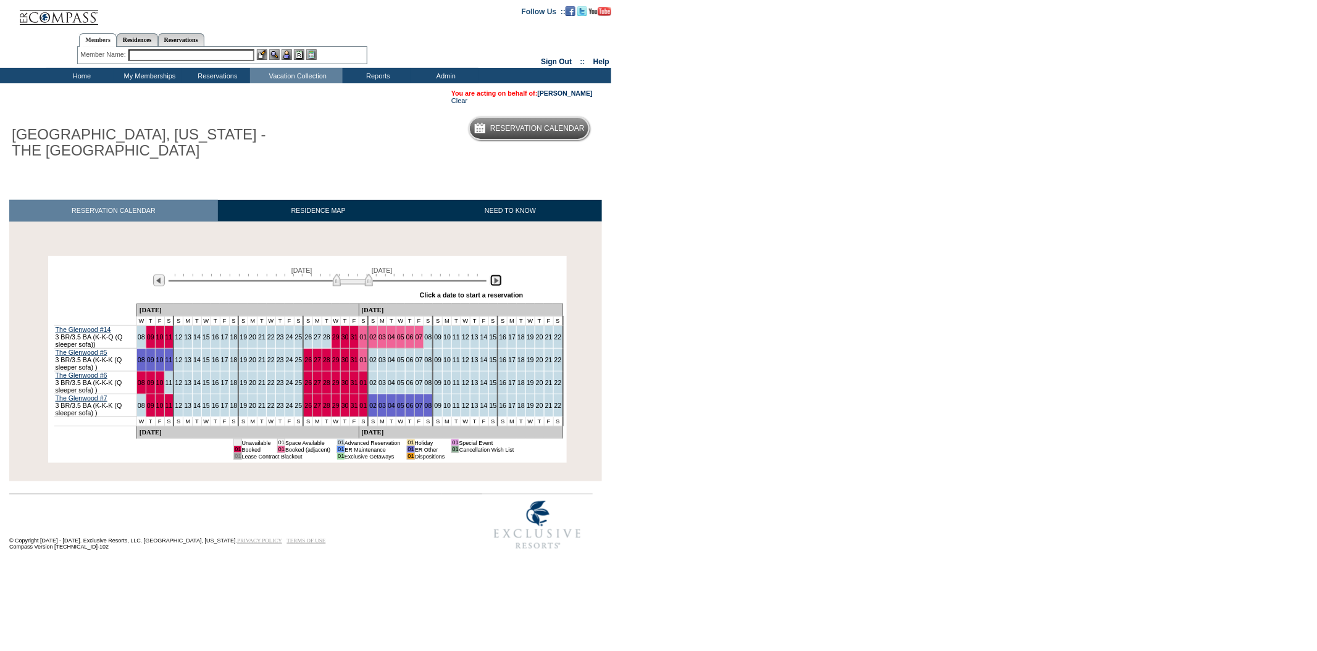
click at [496, 283] on img at bounding box center [496, 281] width 12 height 12
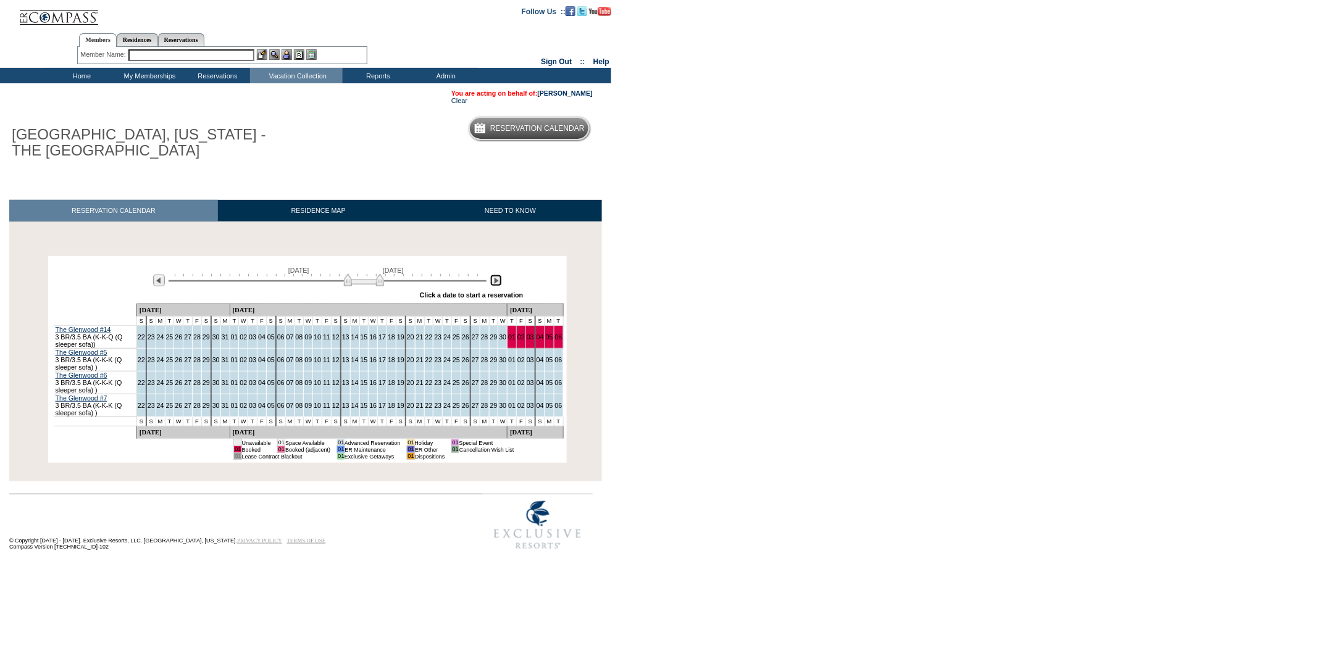
click at [496, 283] on img at bounding box center [496, 281] width 12 height 12
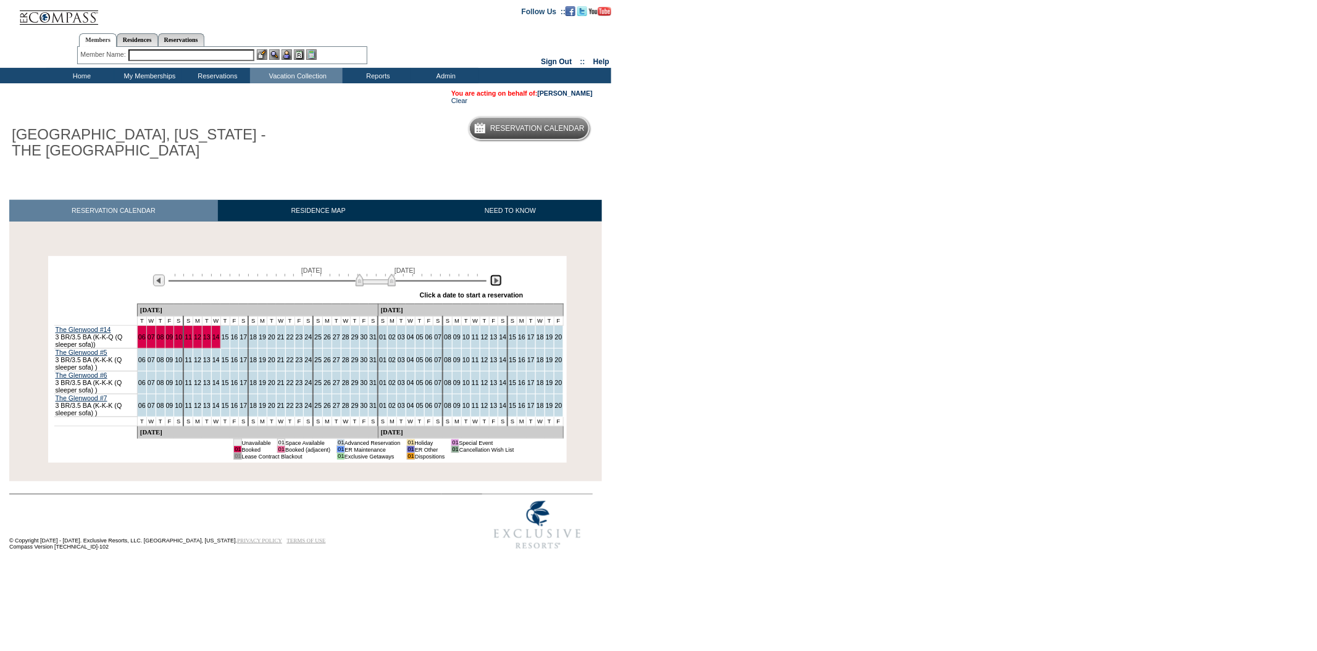
click at [496, 283] on img at bounding box center [496, 281] width 12 height 12
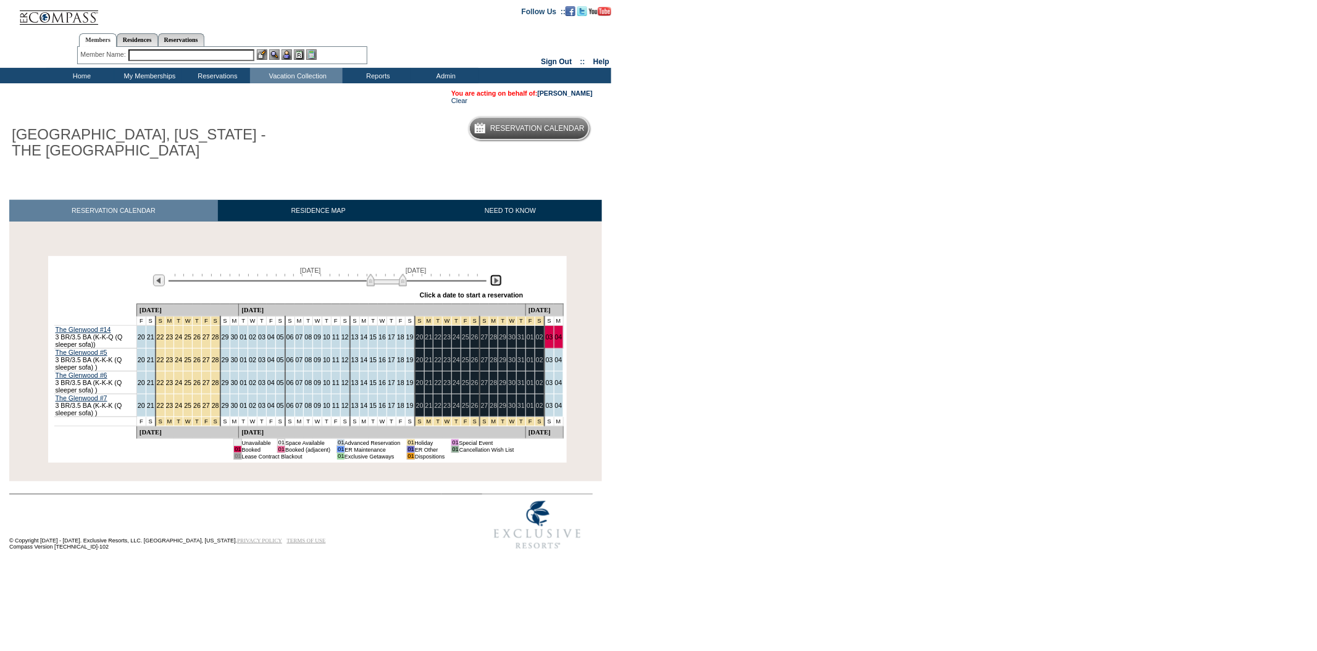
click at [496, 283] on img at bounding box center [496, 281] width 12 height 12
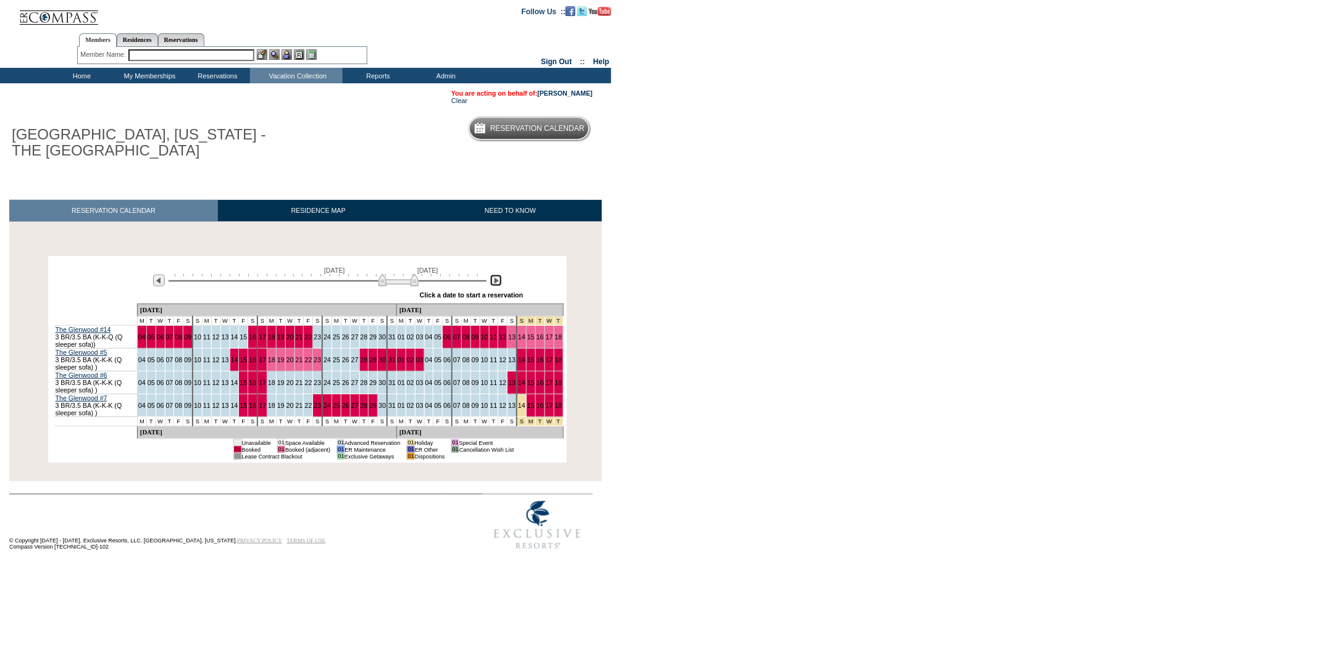
click at [496, 283] on img at bounding box center [496, 281] width 12 height 12
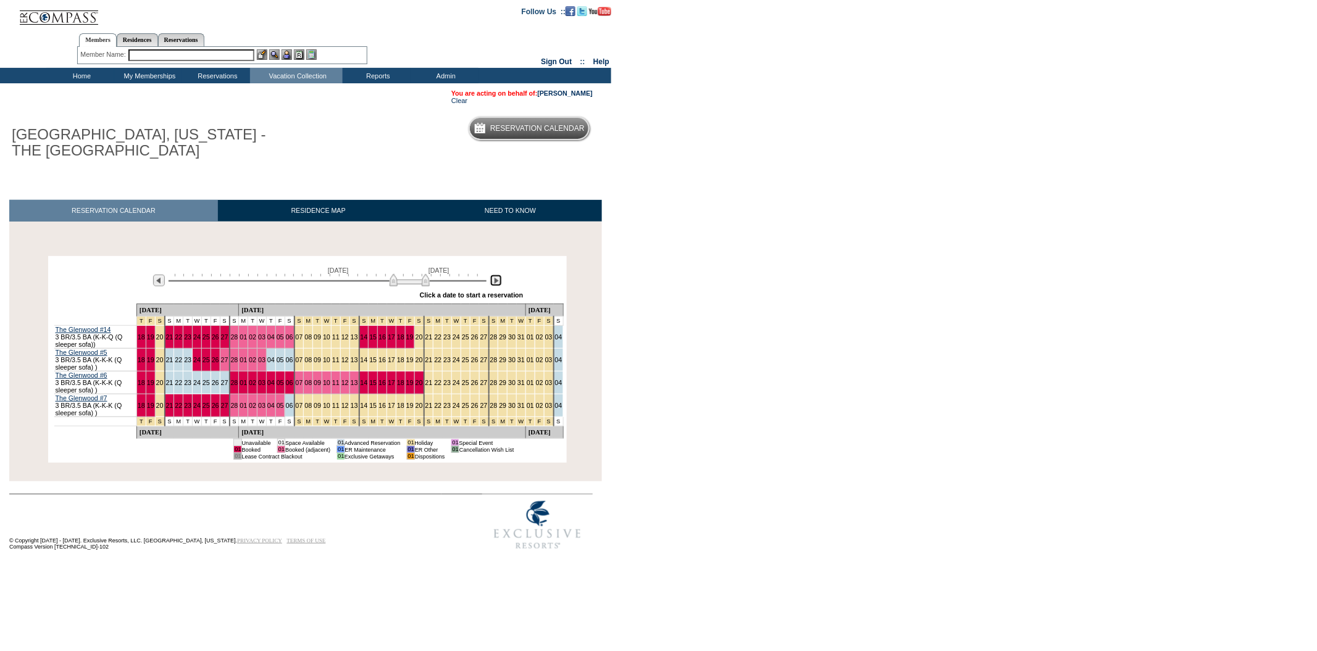
click at [496, 283] on img at bounding box center [496, 281] width 12 height 12
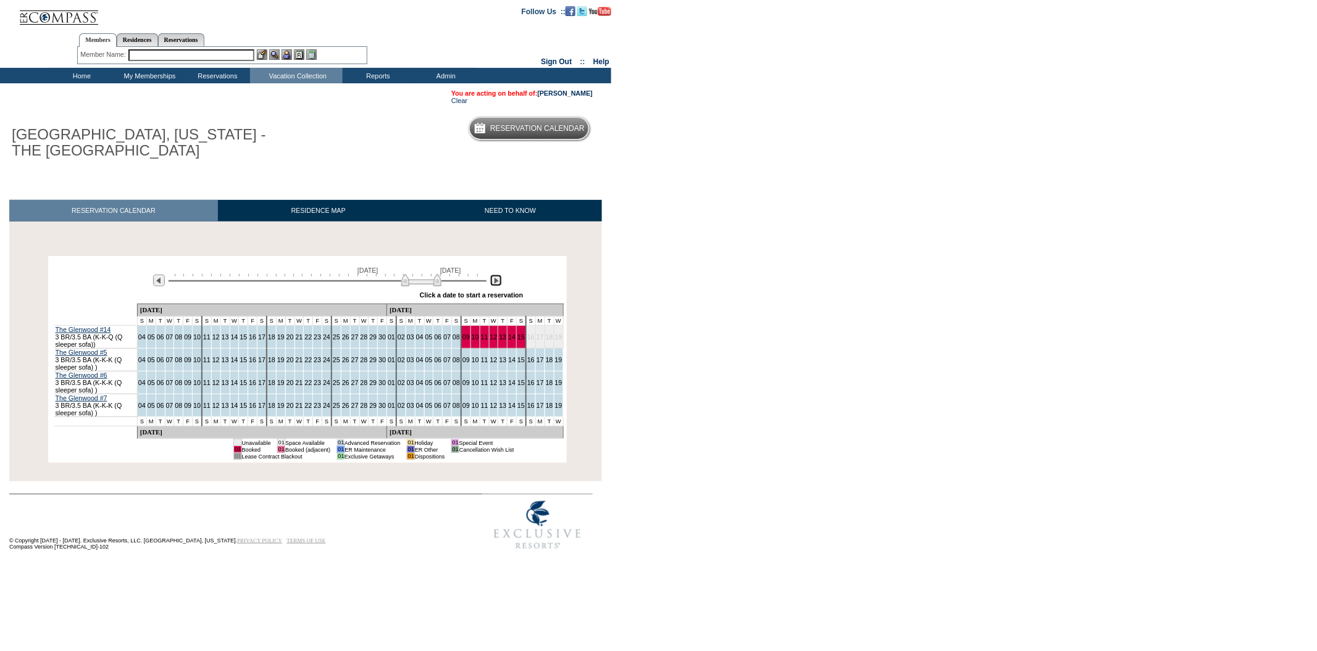
click at [496, 283] on img at bounding box center [496, 281] width 12 height 12
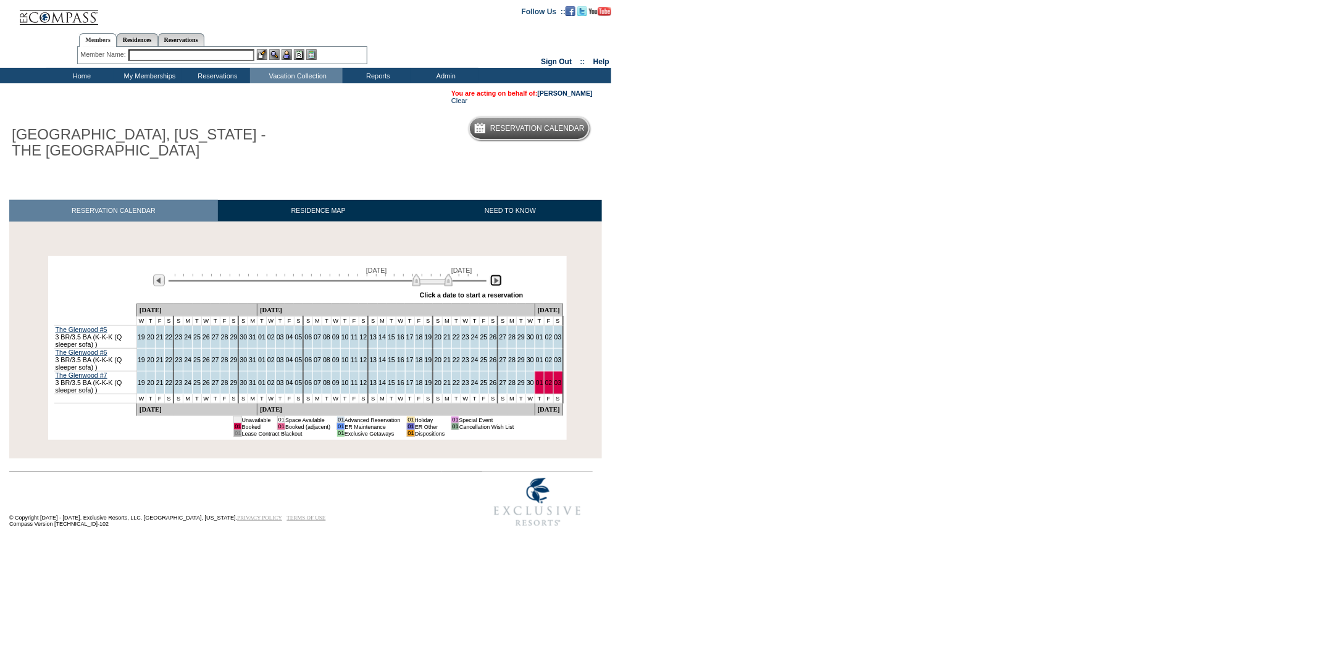
click at [496, 283] on img at bounding box center [496, 281] width 12 height 12
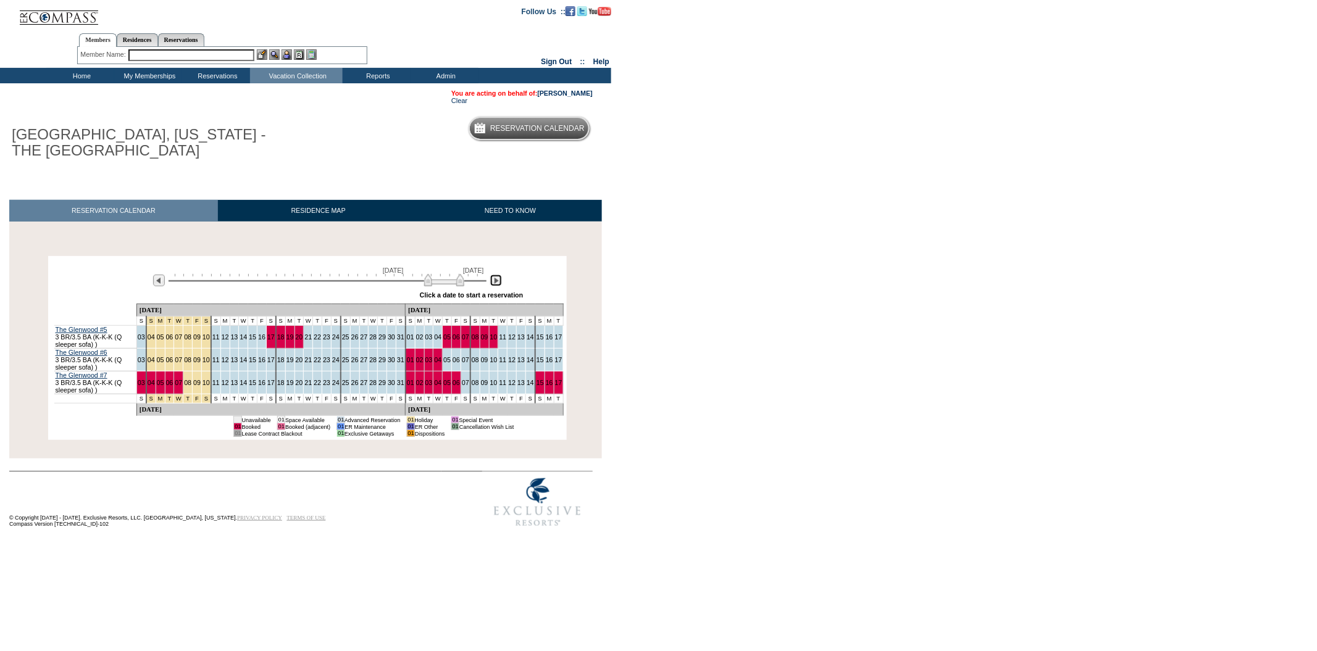
click at [496, 283] on img at bounding box center [496, 281] width 12 height 12
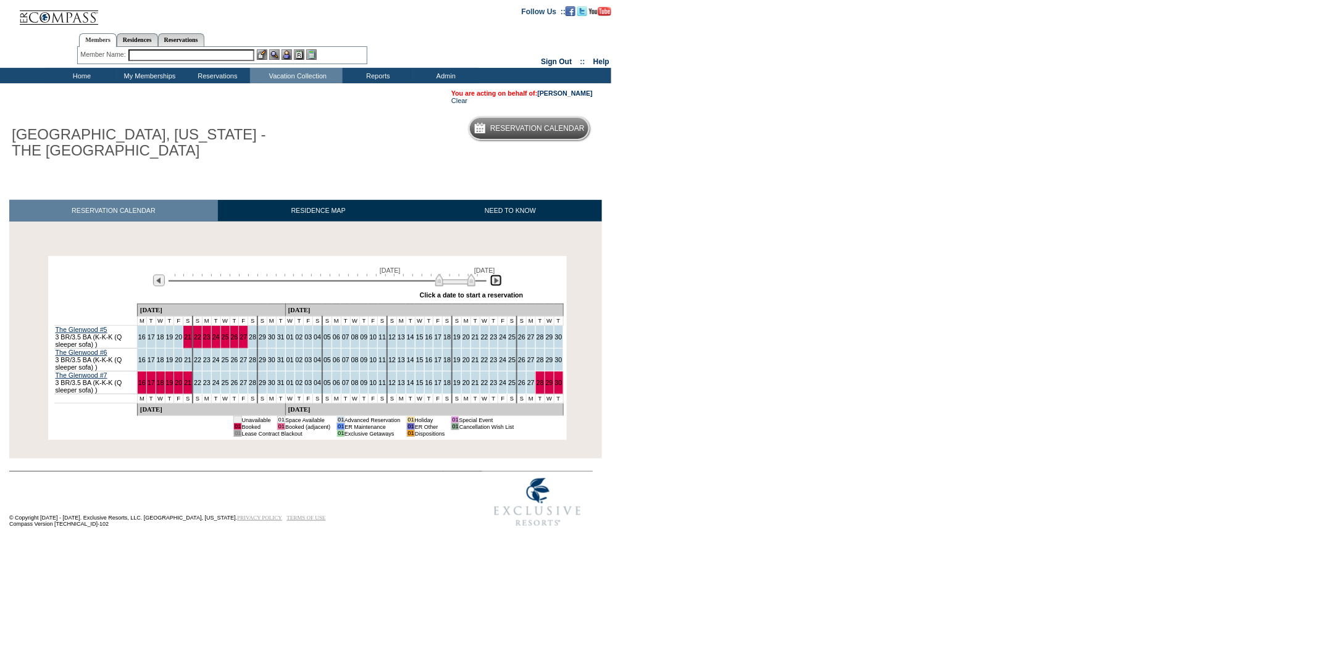
click at [496, 283] on img at bounding box center [496, 281] width 12 height 12
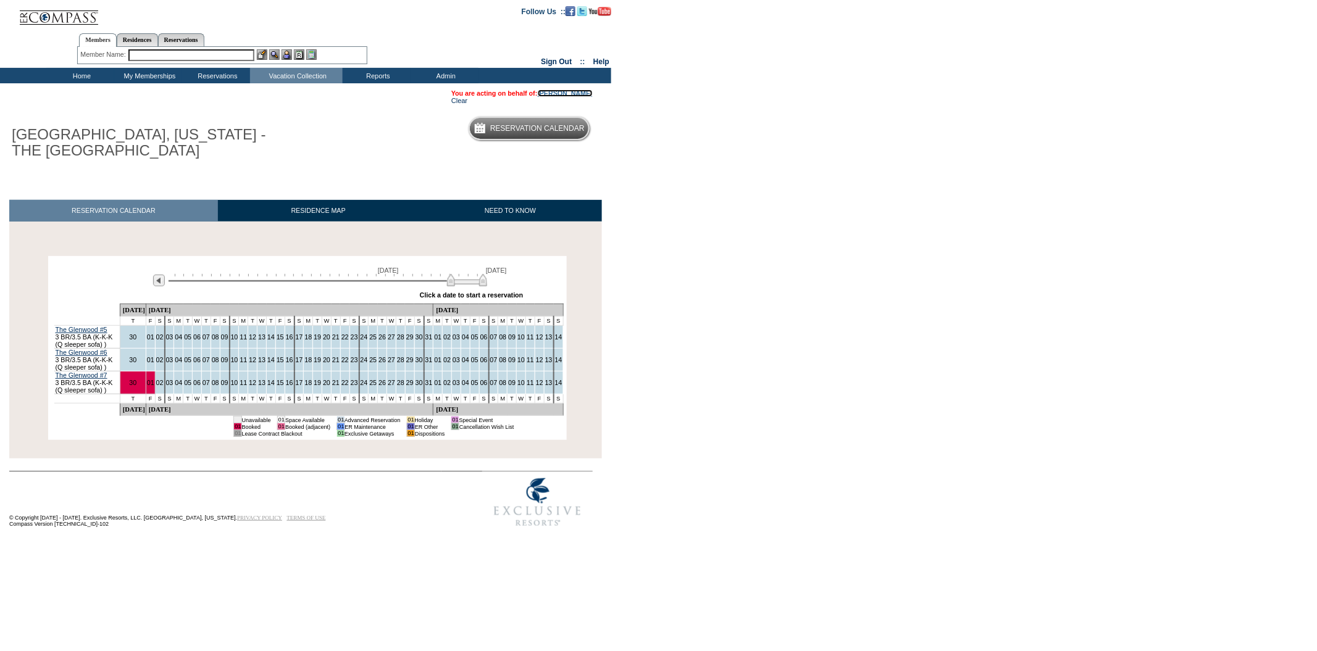
click at [588, 92] on link "[PERSON_NAME]" at bounding box center [565, 93] width 55 height 7
